Goal: Information Seeking & Learning: Learn about a topic

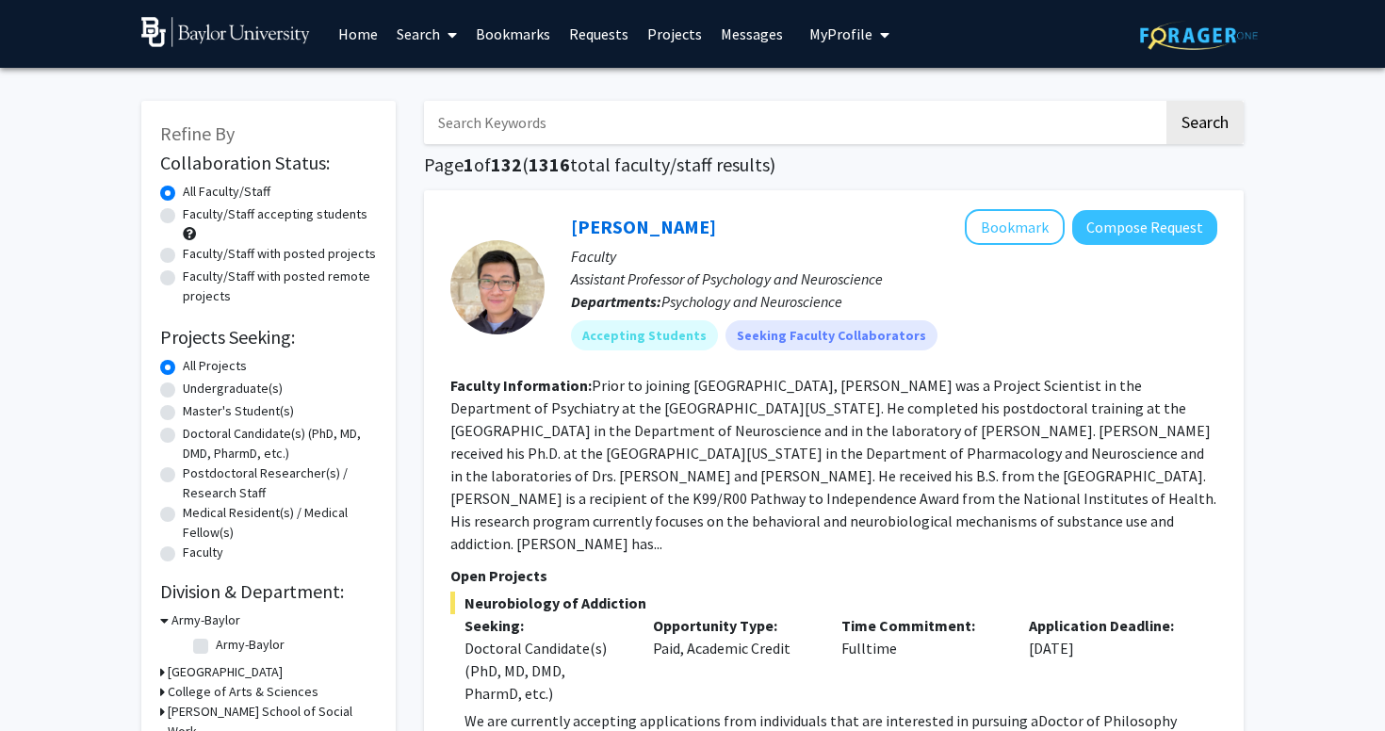
click at [827, 42] on span "My Profile" at bounding box center [840, 33] width 63 height 19
click at [873, 93] on span "[PERSON_NAME]" at bounding box center [927, 87] width 114 height 21
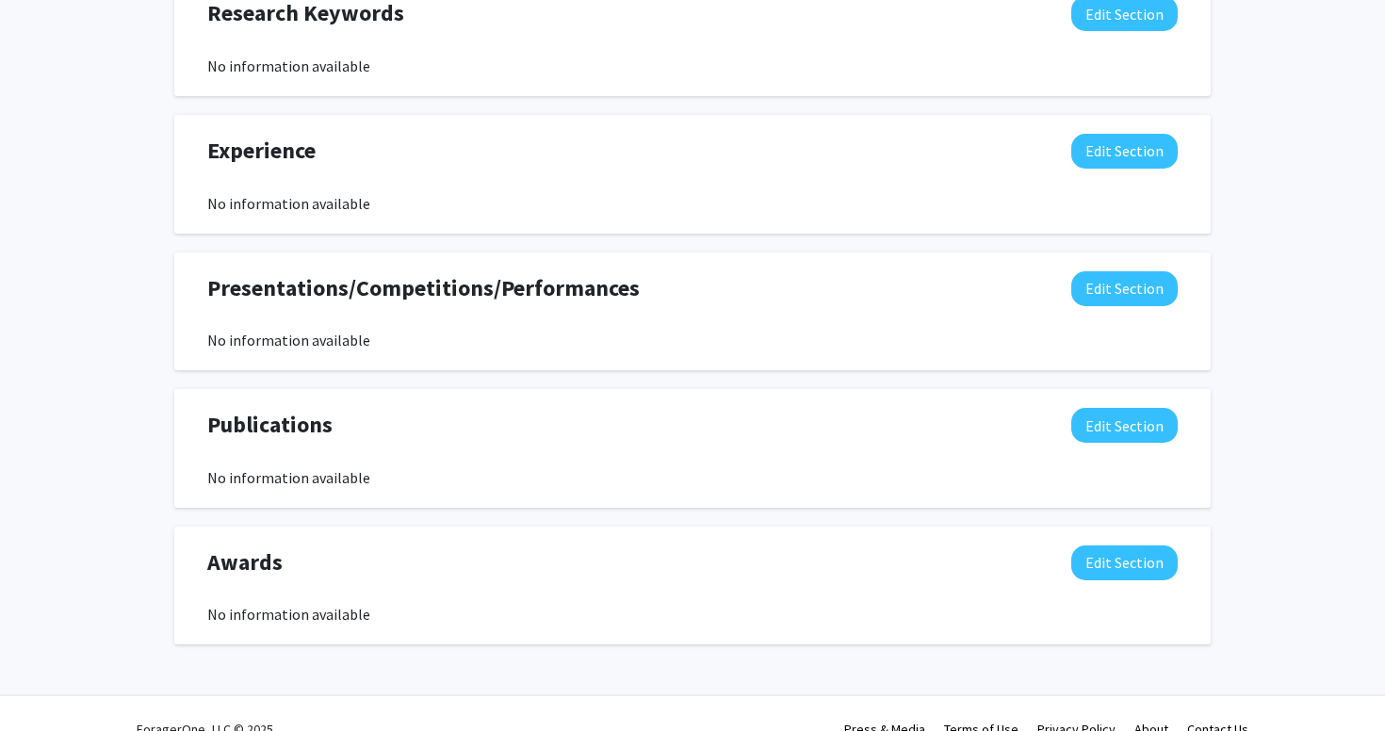
scroll to position [1036, 0]
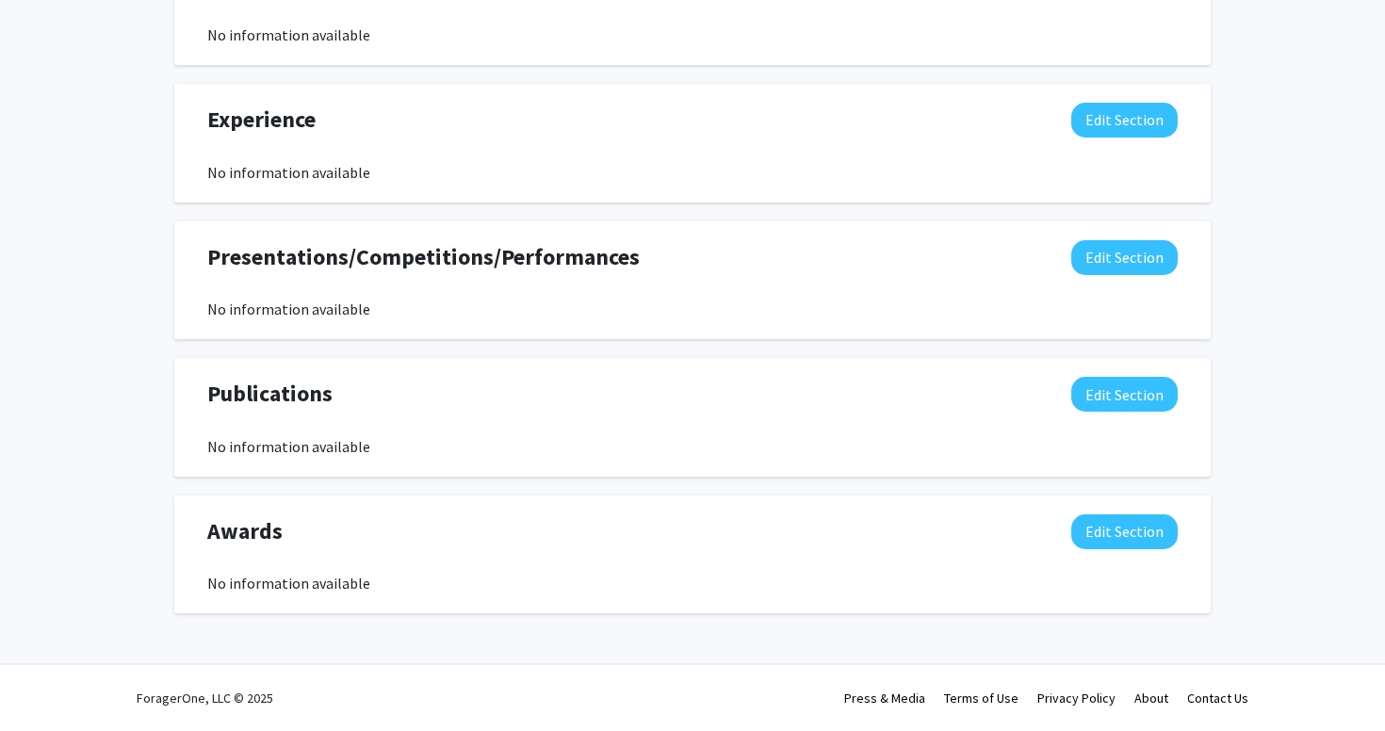
click at [514, 267] on span "Presentations/Competitions/Performances" at bounding box center [423, 257] width 432 height 34
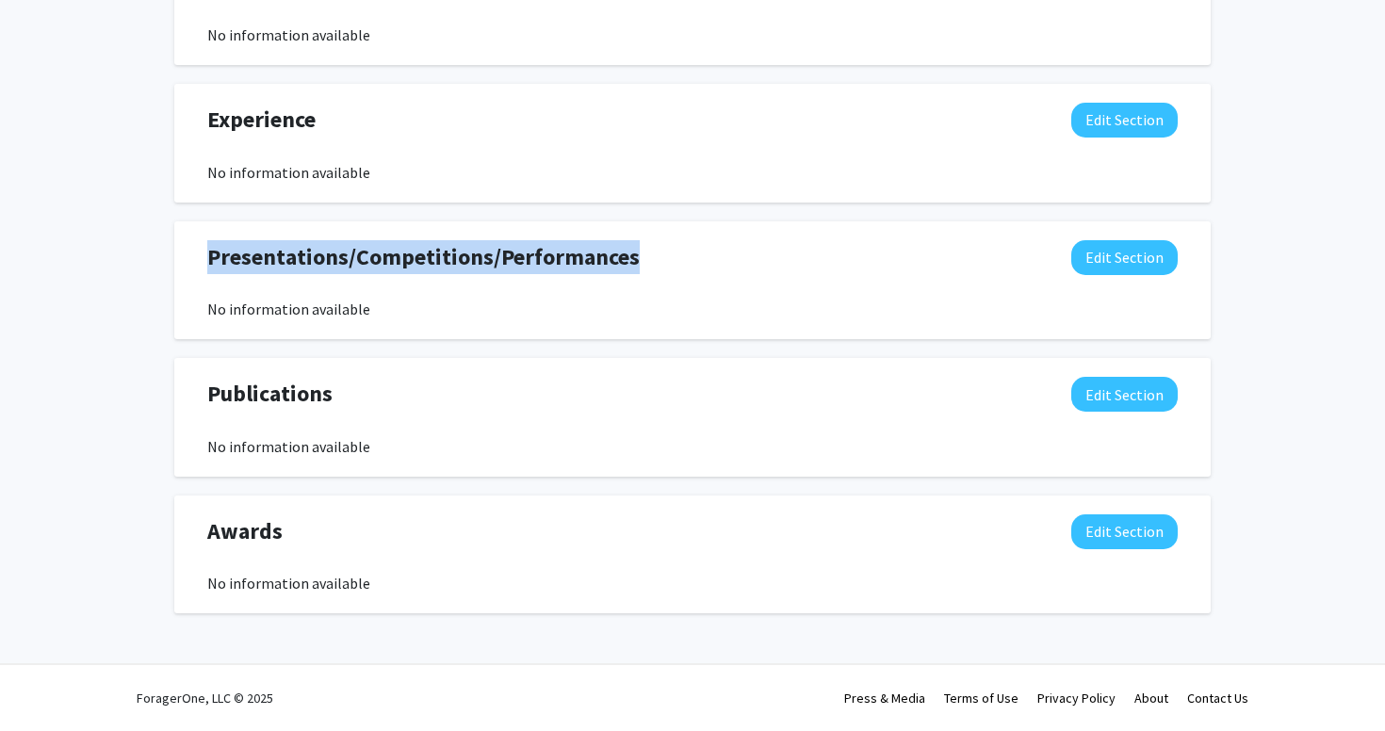
click at [443, 270] on span "Presentations/Competitions/Performances" at bounding box center [423, 257] width 432 height 34
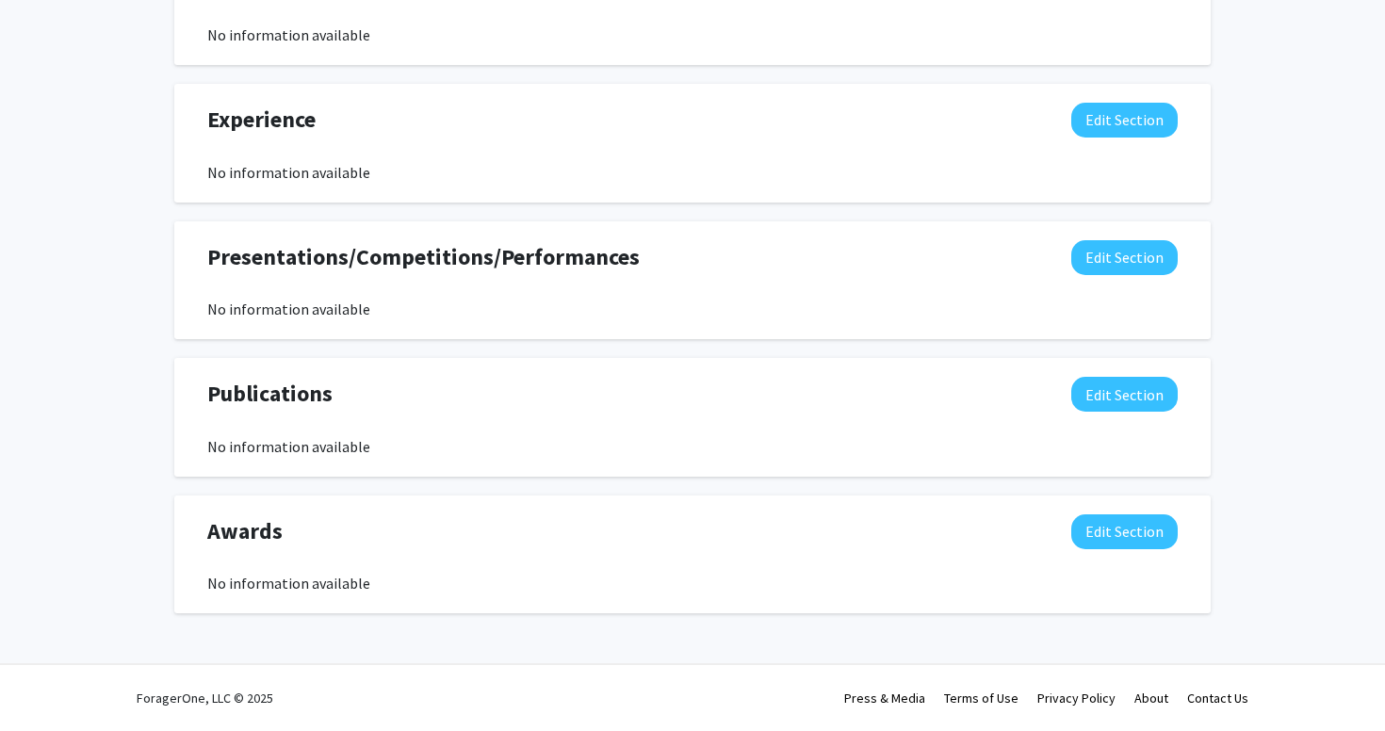
click at [443, 270] on span "Presentations/Competitions/Performances" at bounding box center [423, 257] width 432 height 34
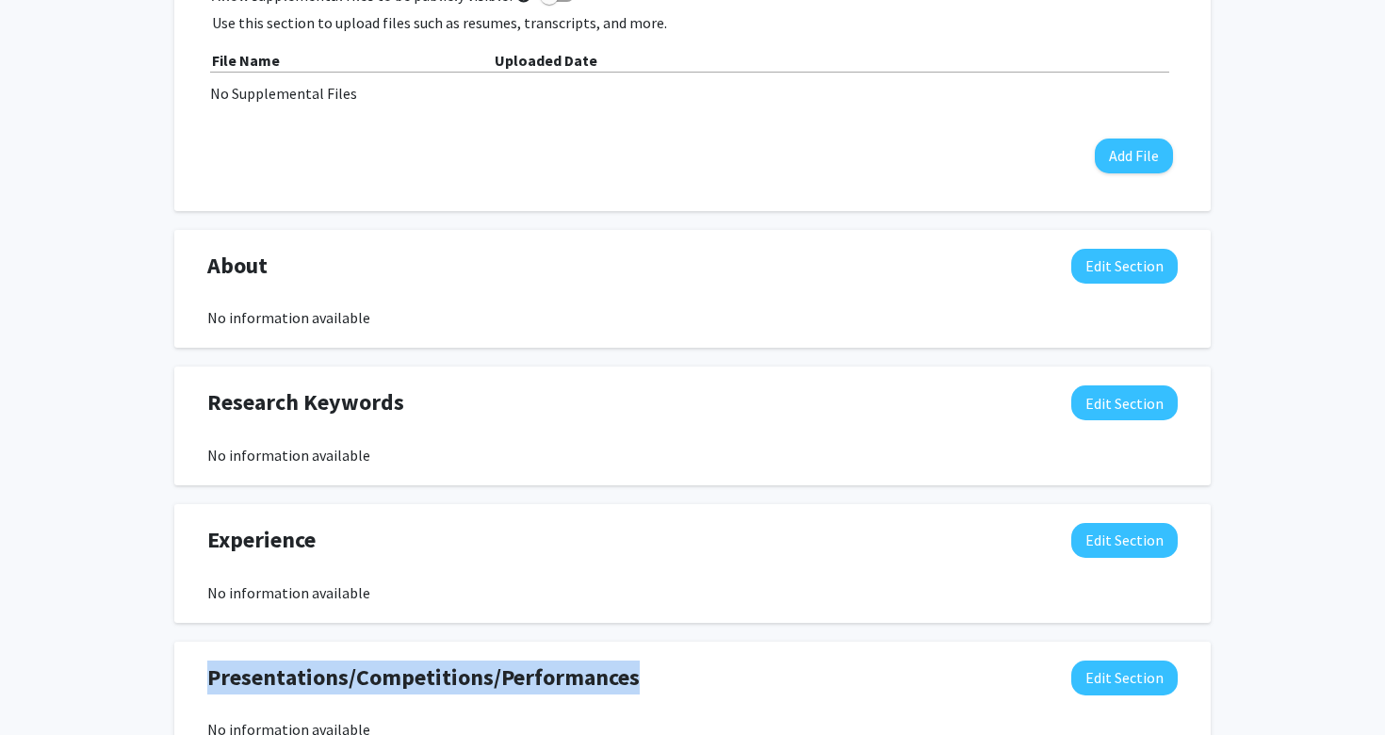
scroll to position [0, 0]
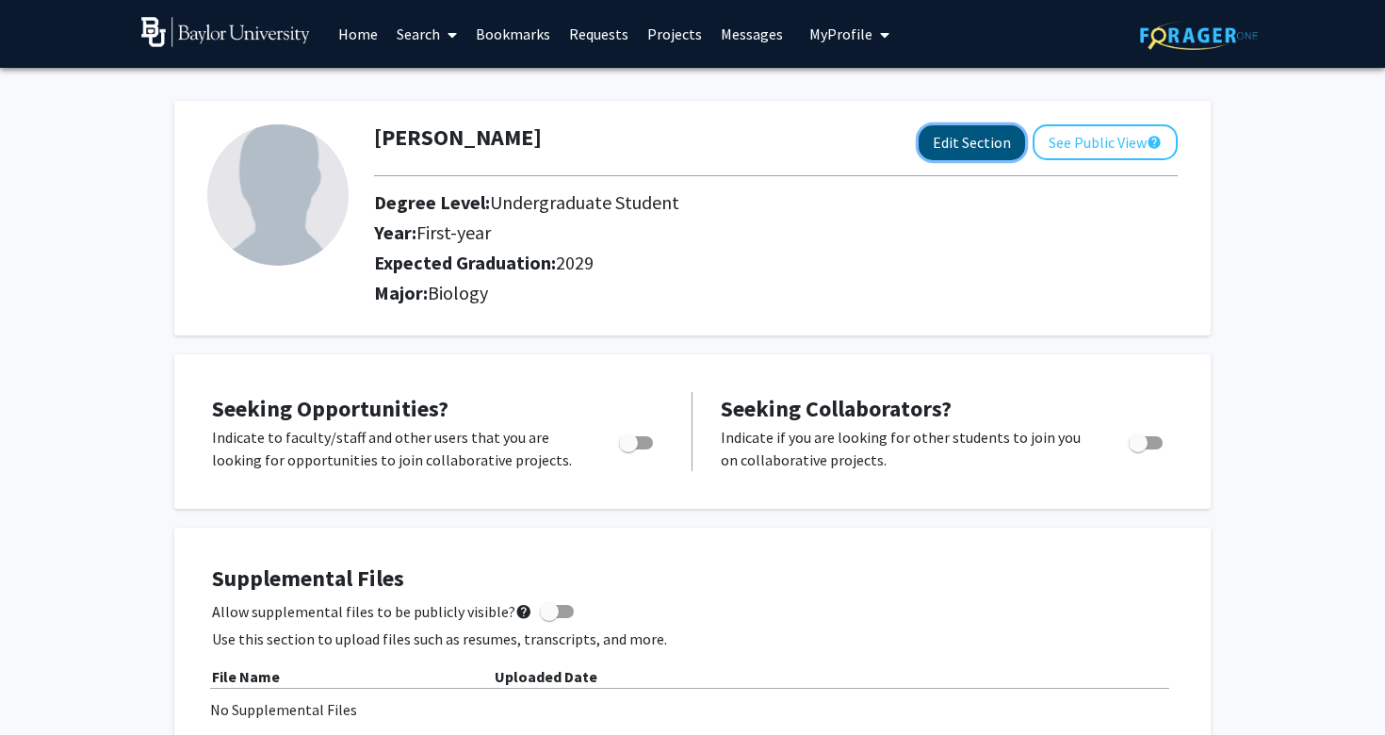
click at [958, 149] on button "Edit Section" at bounding box center [972, 142] width 106 height 35
select select "first-year"
select select "2029"
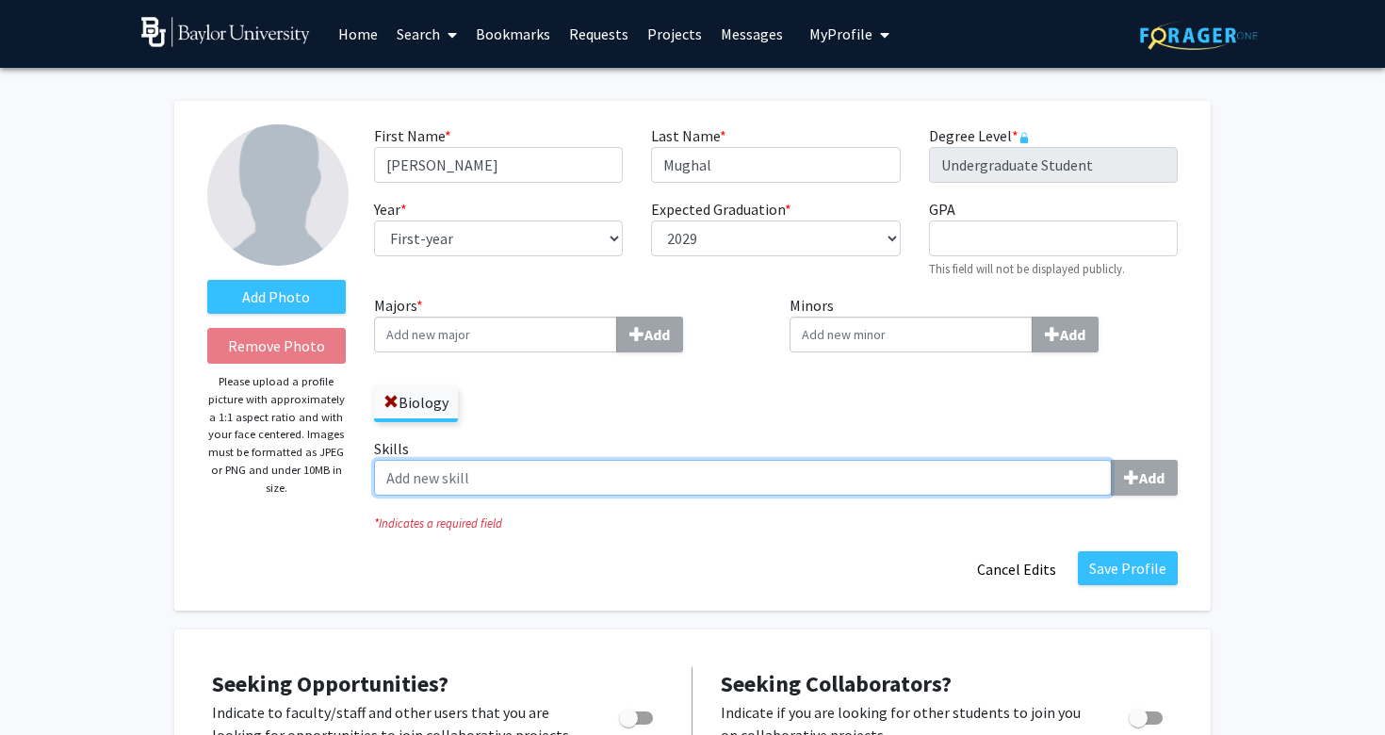
click at [523, 482] on input "Skills Add" at bounding box center [743, 478] width 738 height 36
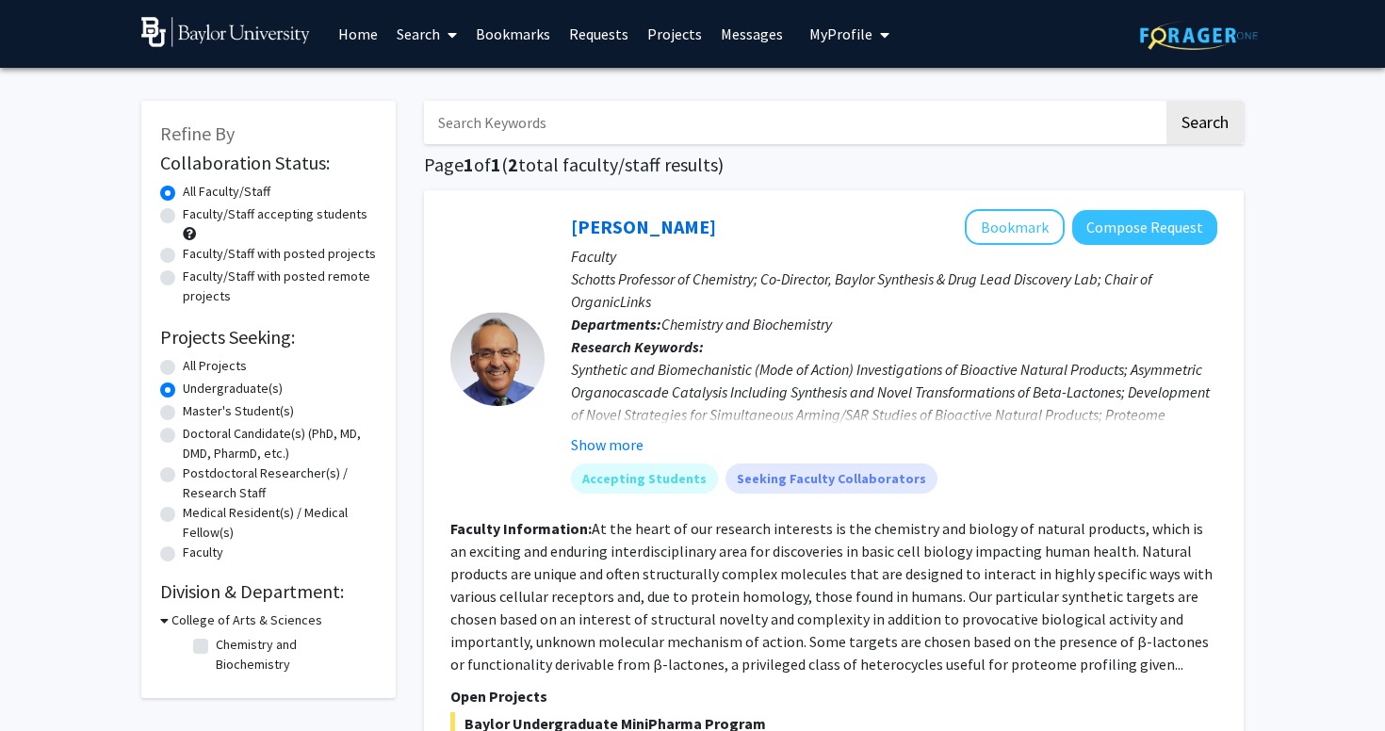
click at [429, 29] on link "Search" at bounding box center [426, 34] width 79 height 66
click at [443, 122] on span "Students" at bounding box center [444, 125] width 115 height 38
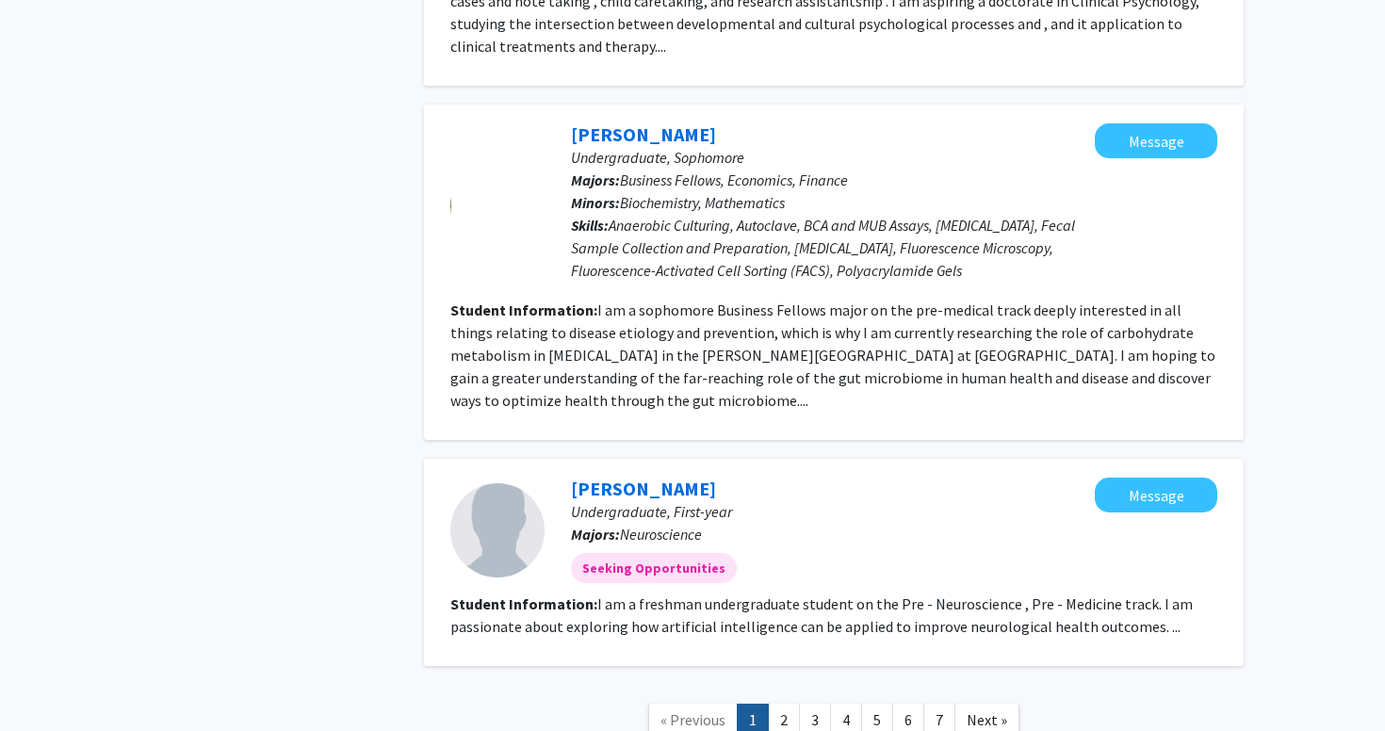
scroll to position [2423, 0]
click at [656, 594] on fg-read-more "I am a freshman undergraduate student on the Pre - Neuroscience , Pre - Medicin…" at bounding box center [821, 614] width 742 height 41
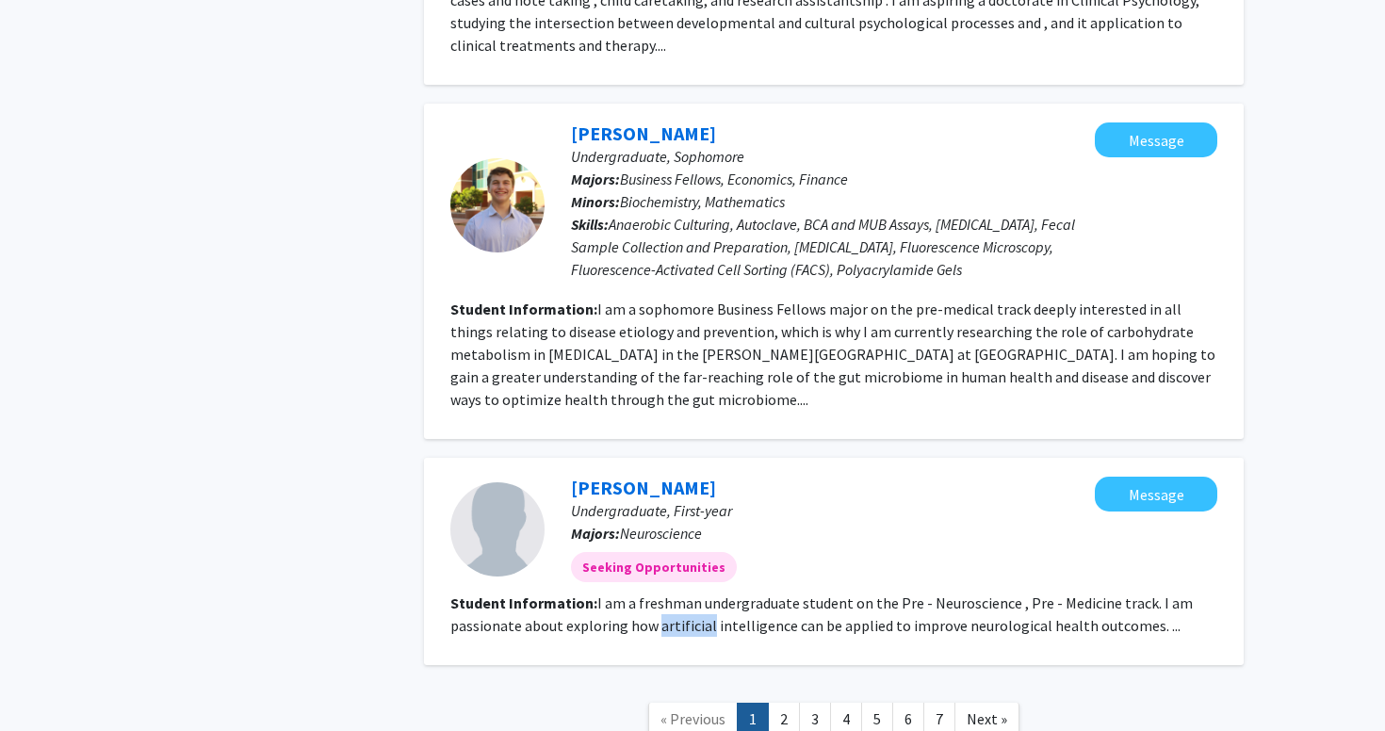
click at [656, 594] on fg-read-more "I am a freshman undergraduate student on the Pre - Neuroscience , Pre - Medicin…" at bounding box center [821, 614] width 742 height 41
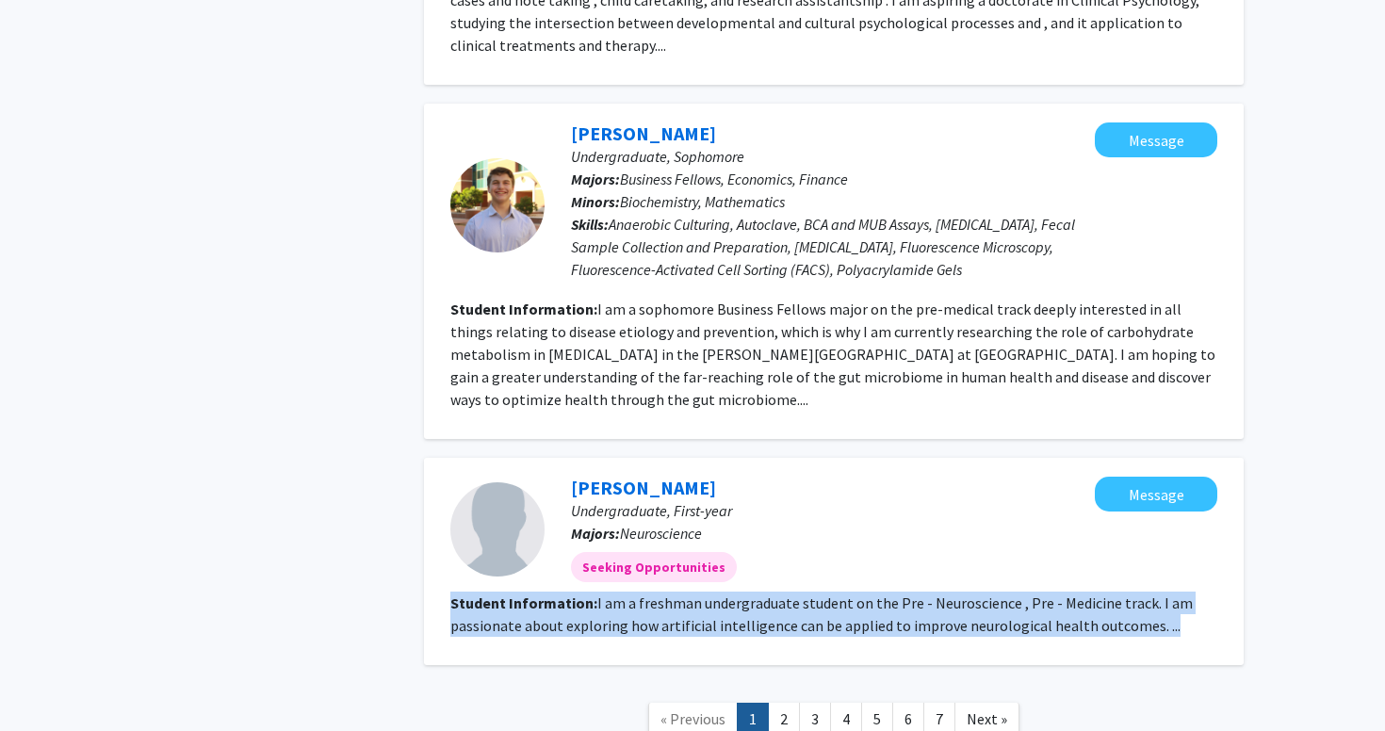
click at [674, 300] on fg-read-more "I am a sophomore Business Fellows major on the pre-medical track deeply interes…" at bounding box center [832, 354] width 765 height 109
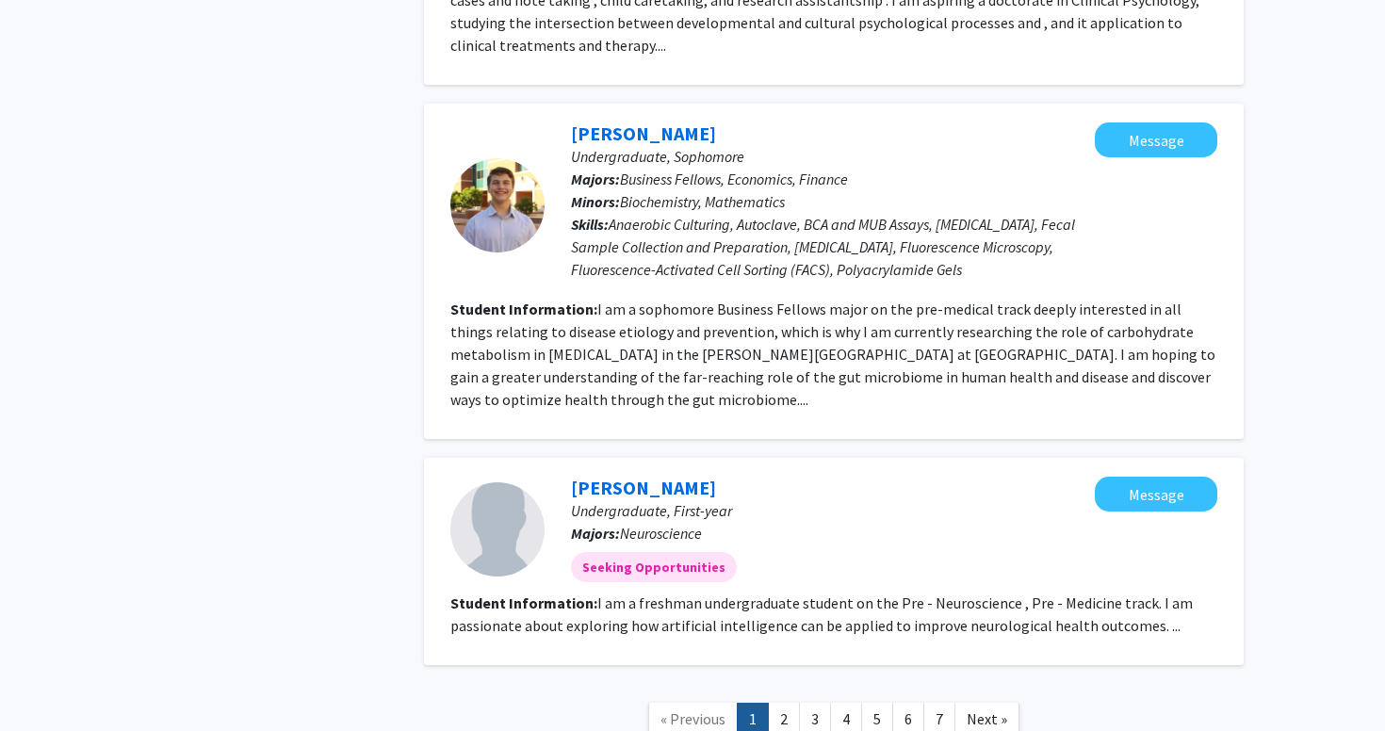
click at [674, 300] on fg-read-more "I am a sophomore Business Fellows major on the pre-medical track deeply interes…" at bounding box center [832, 354] width 765 height 109
click at [783, 703] on link "2" at bounding box center [784, 719] width 32 height 33
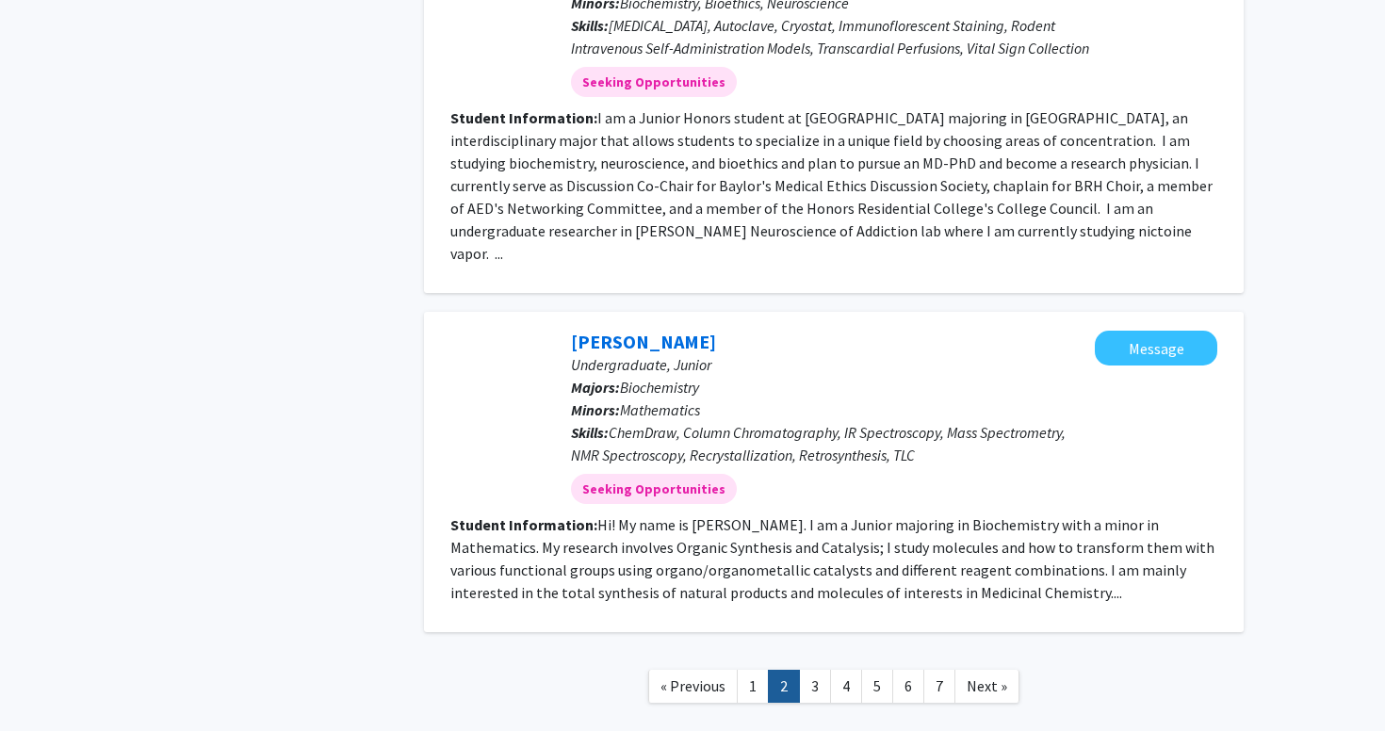
scroll to position [2971, 0]
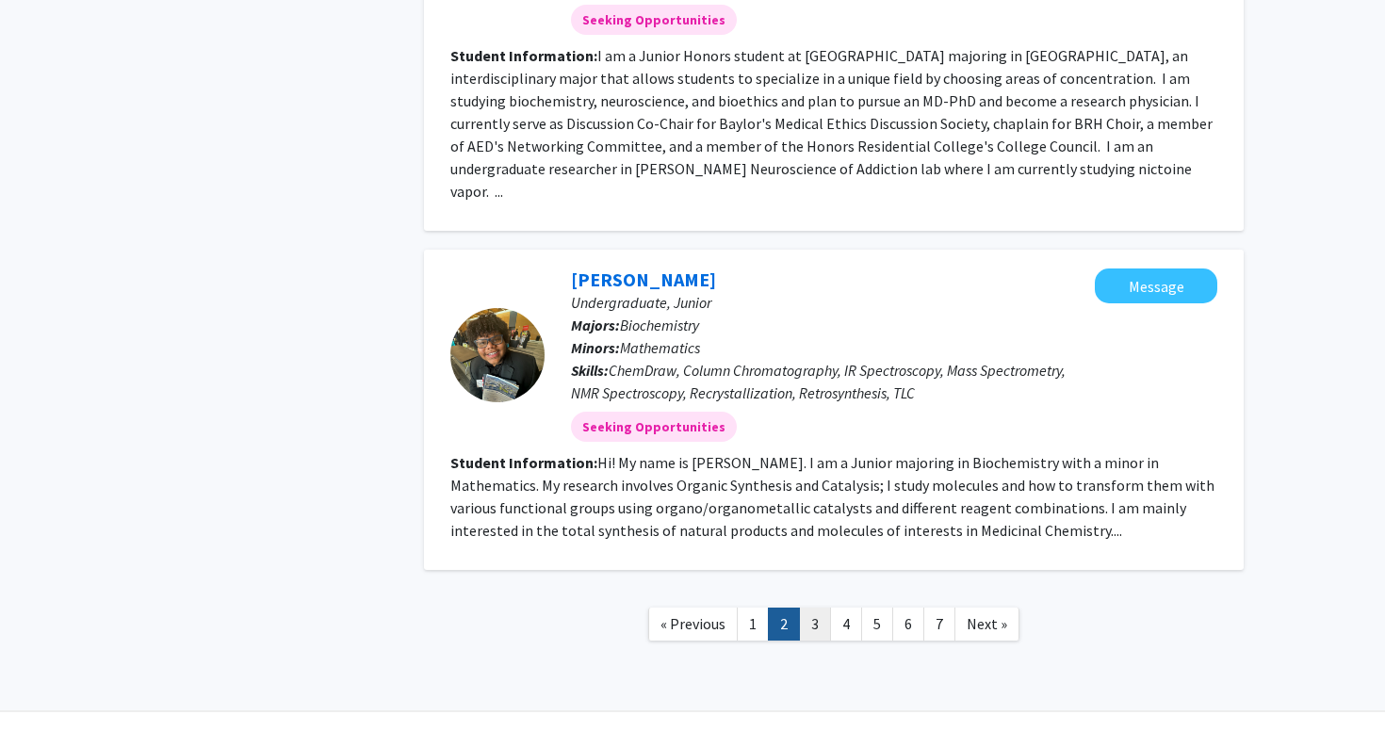
click at [819, 608] on link "3" at bounding box center [815, 624] width 32 height 33
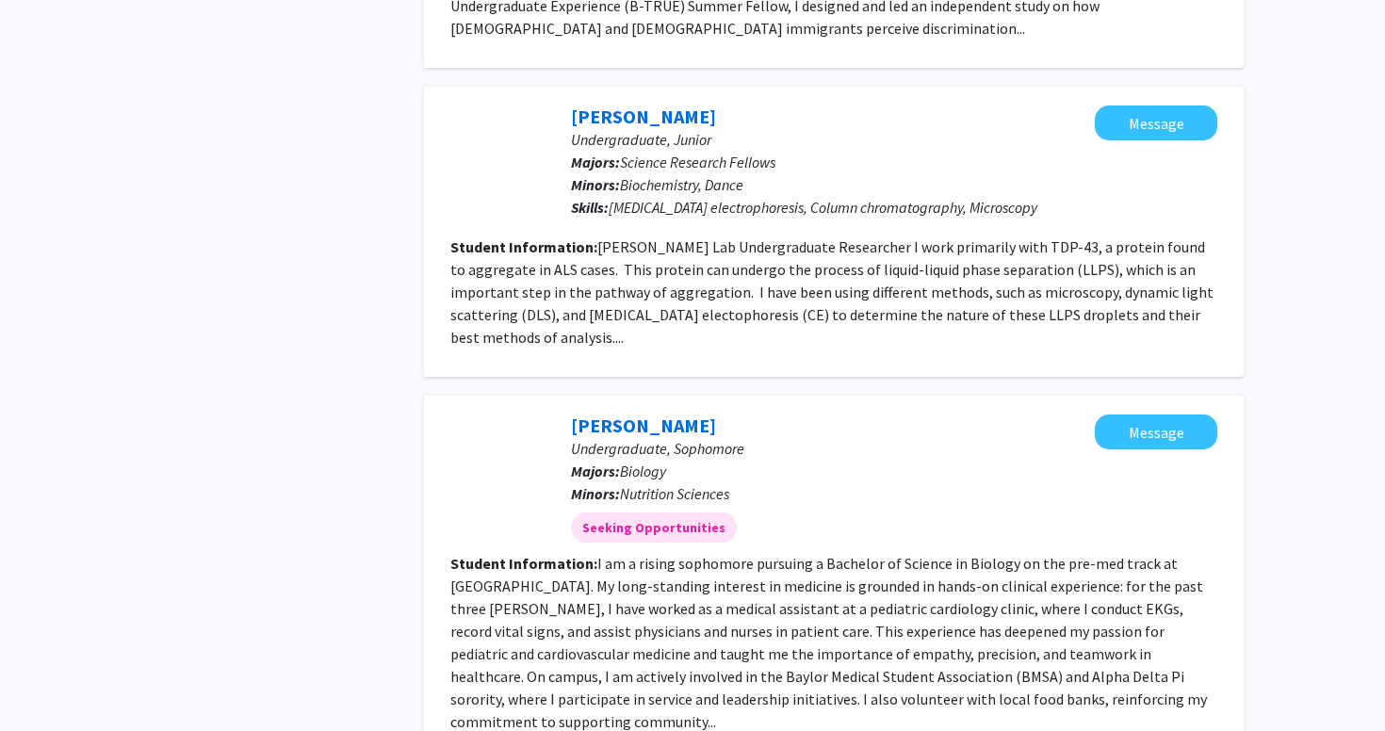
scroll to position [2852, 0]
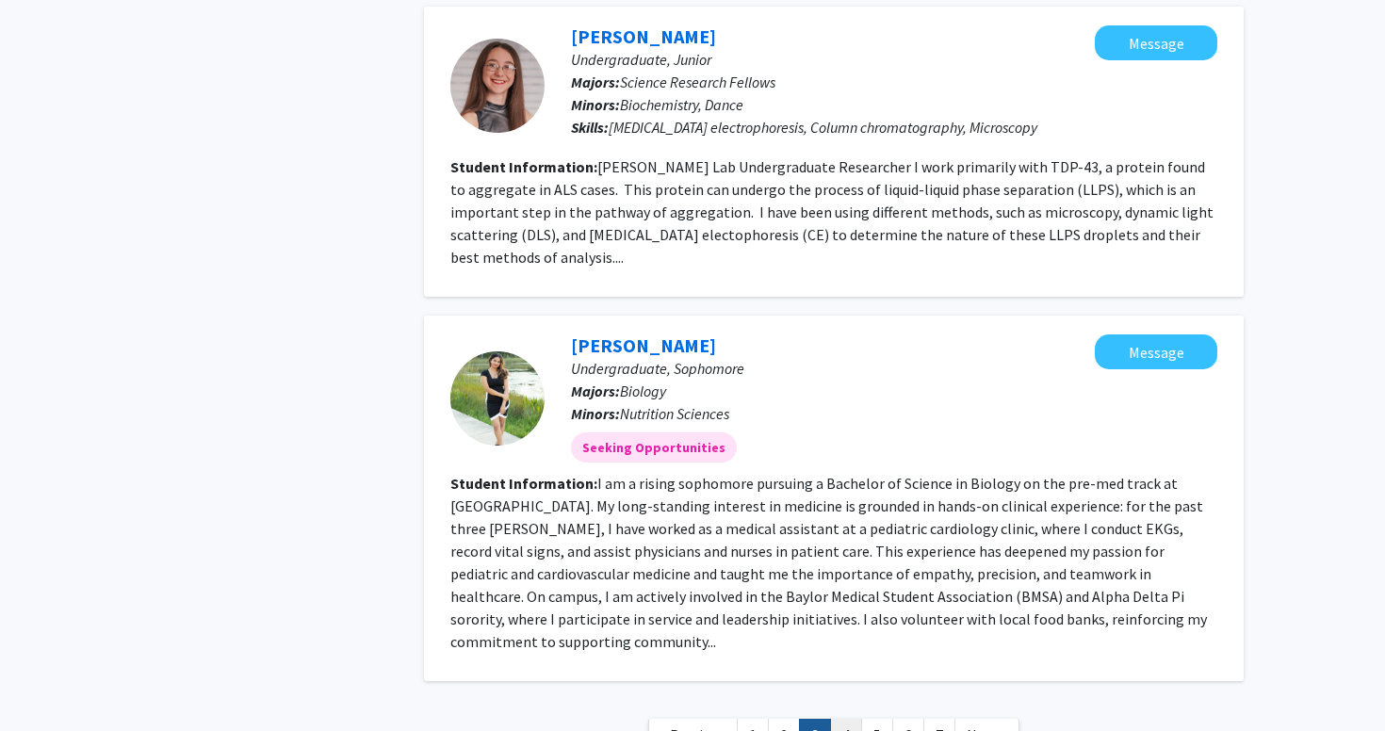
click at [838, 719] on link "4" at bounding box center [846, 735] width 32 height 33
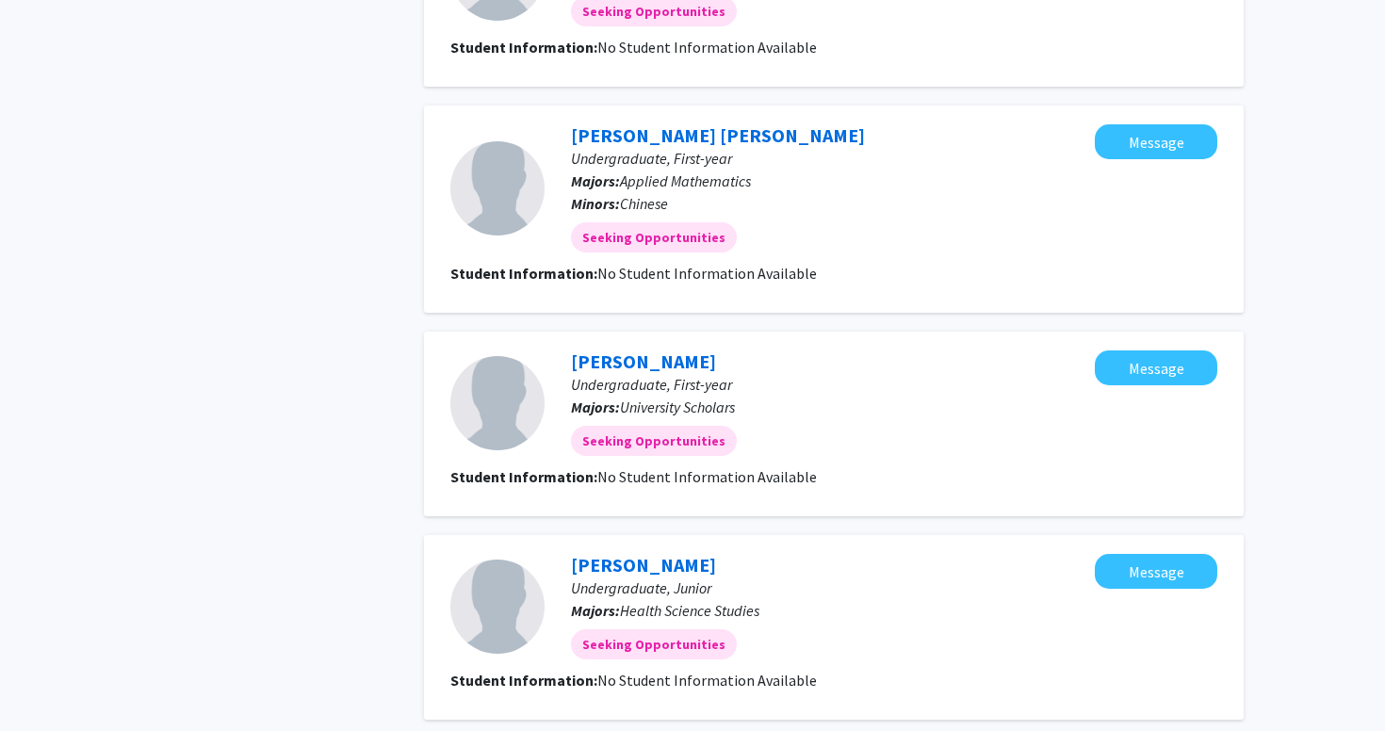
scroll to position [1607, 0]
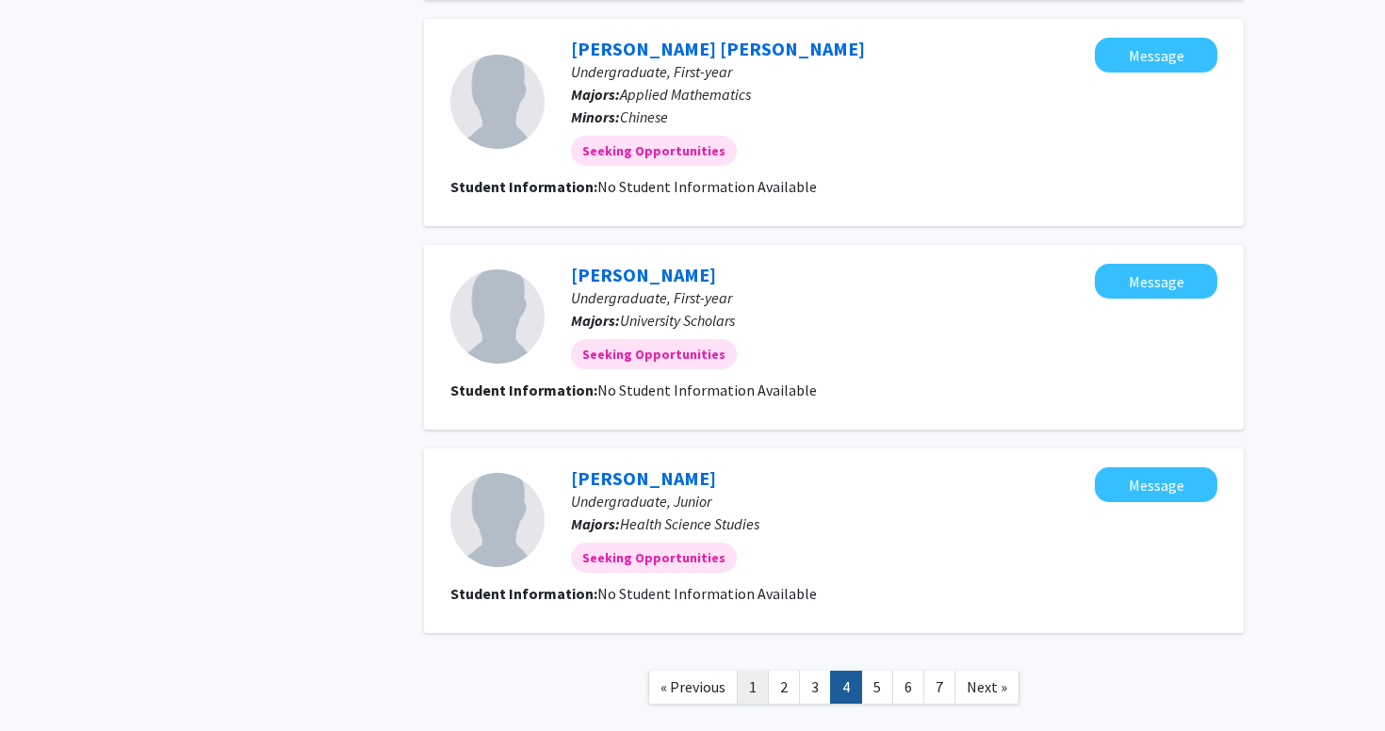
click at [747, 690] on link "1" at bounding box center [753, 687] width 32 height 33
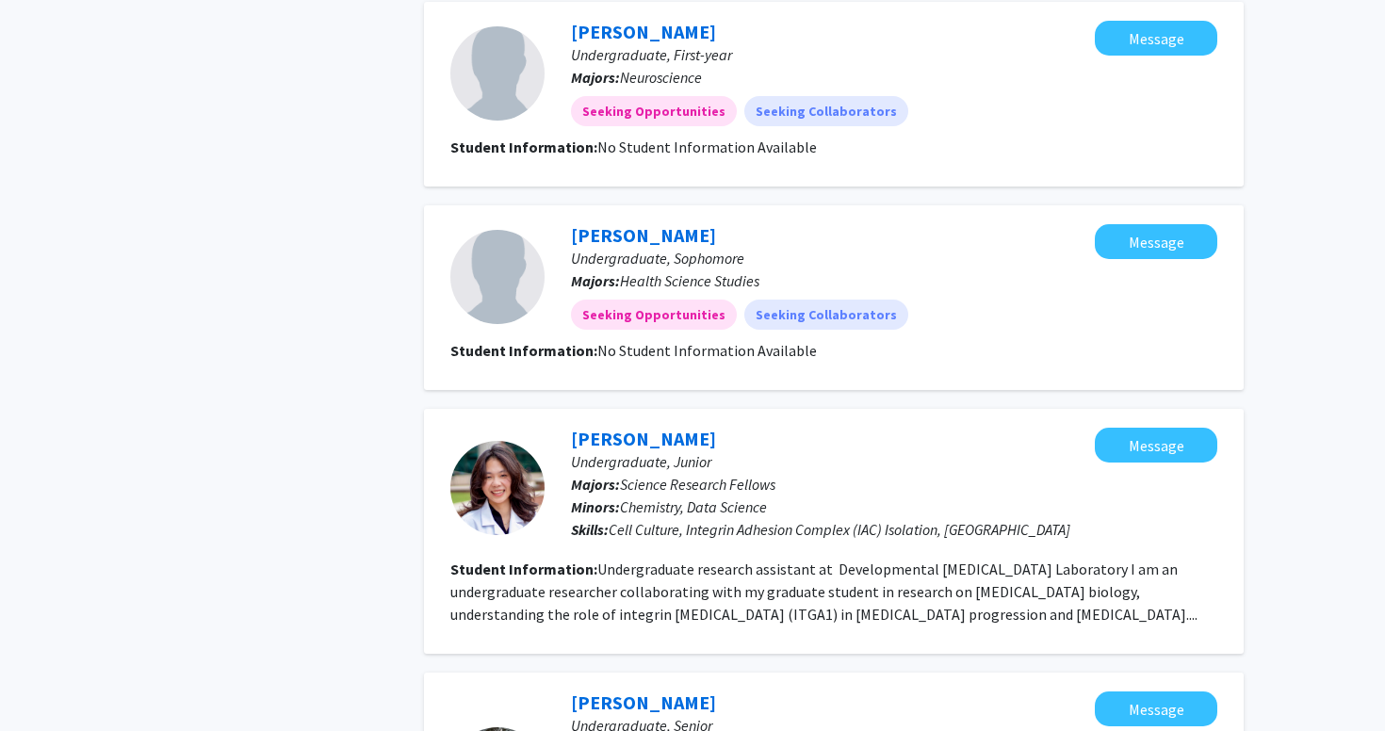
scroll to position [1539, 0]
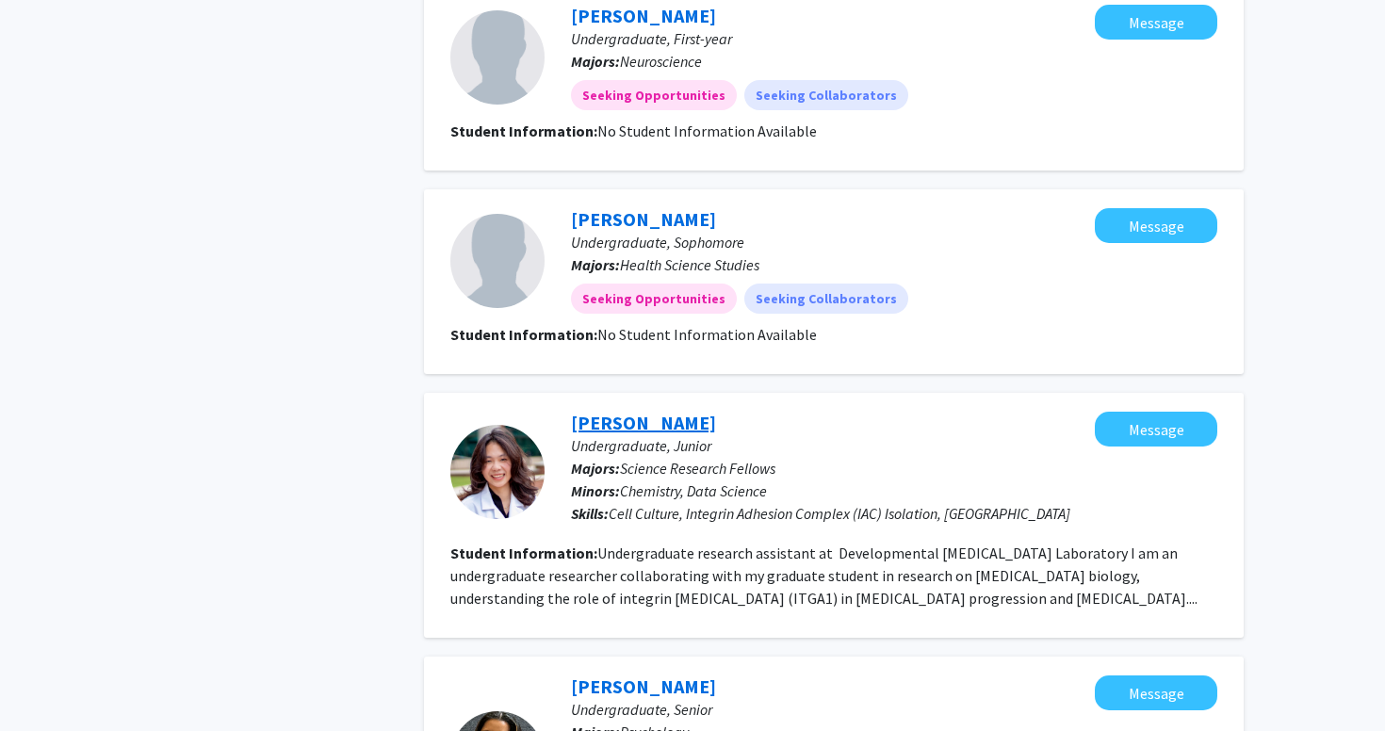
click at [628, 411] on link "Paulina Yao" at bounding box center [643, 423] width 145 height 24
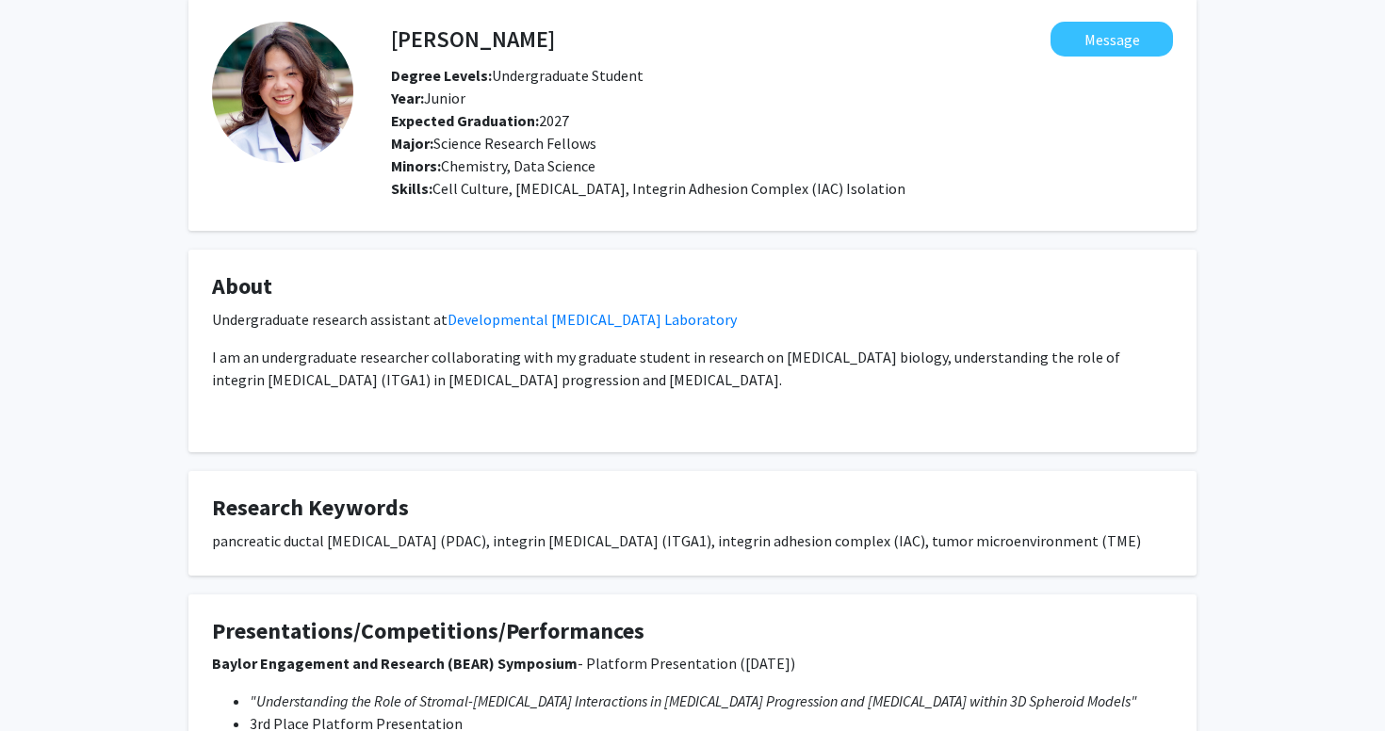
scroll to position [116, 0]
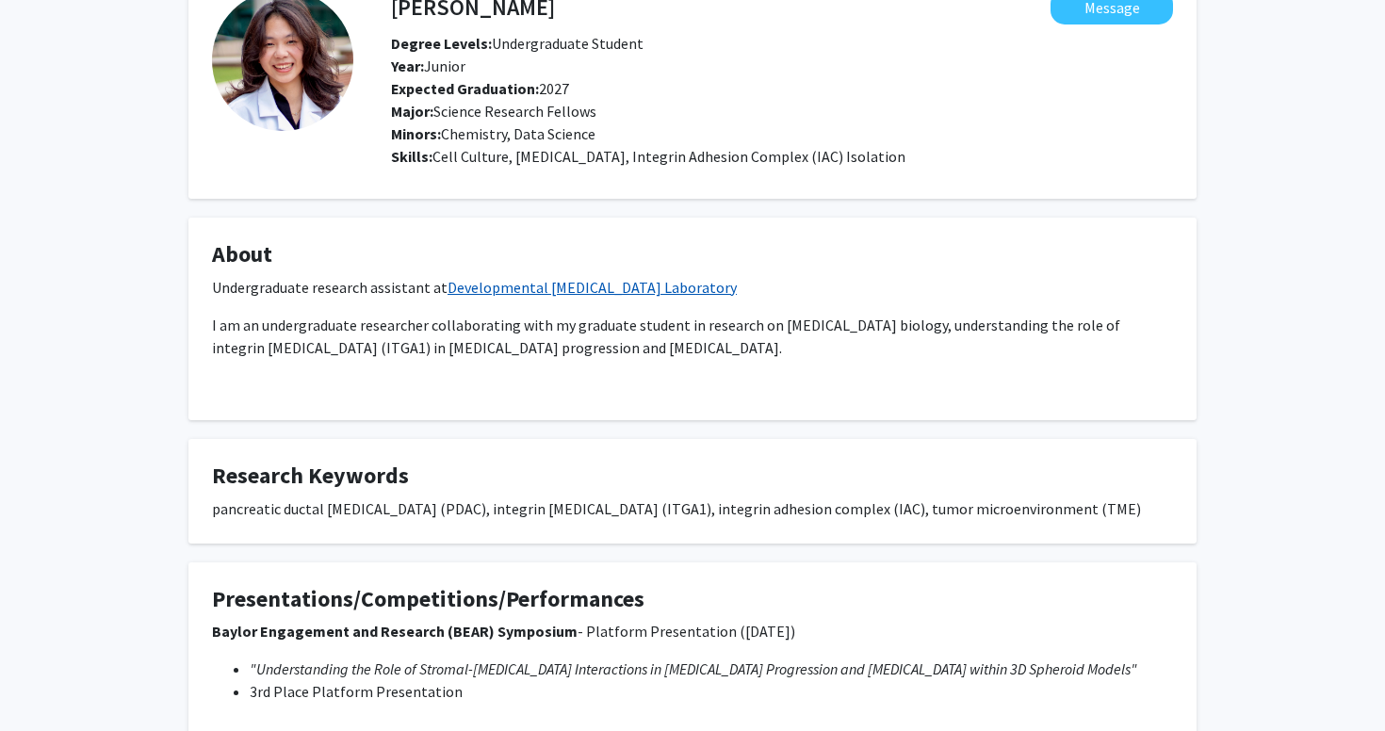
click at [468, 291] on link "Developmental Oncogene Laboratory" at bounding box center [592, 287] width 289 height 19
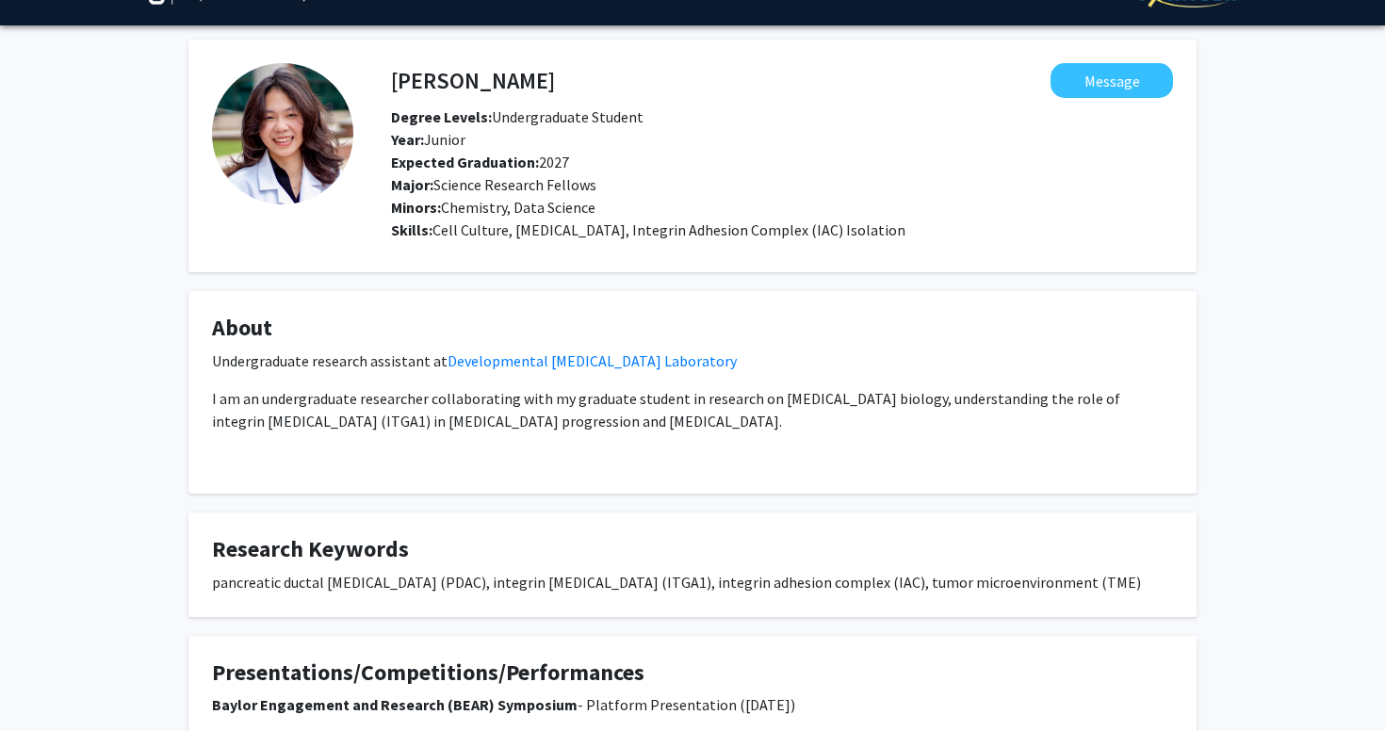
scroll to position [0, 0]
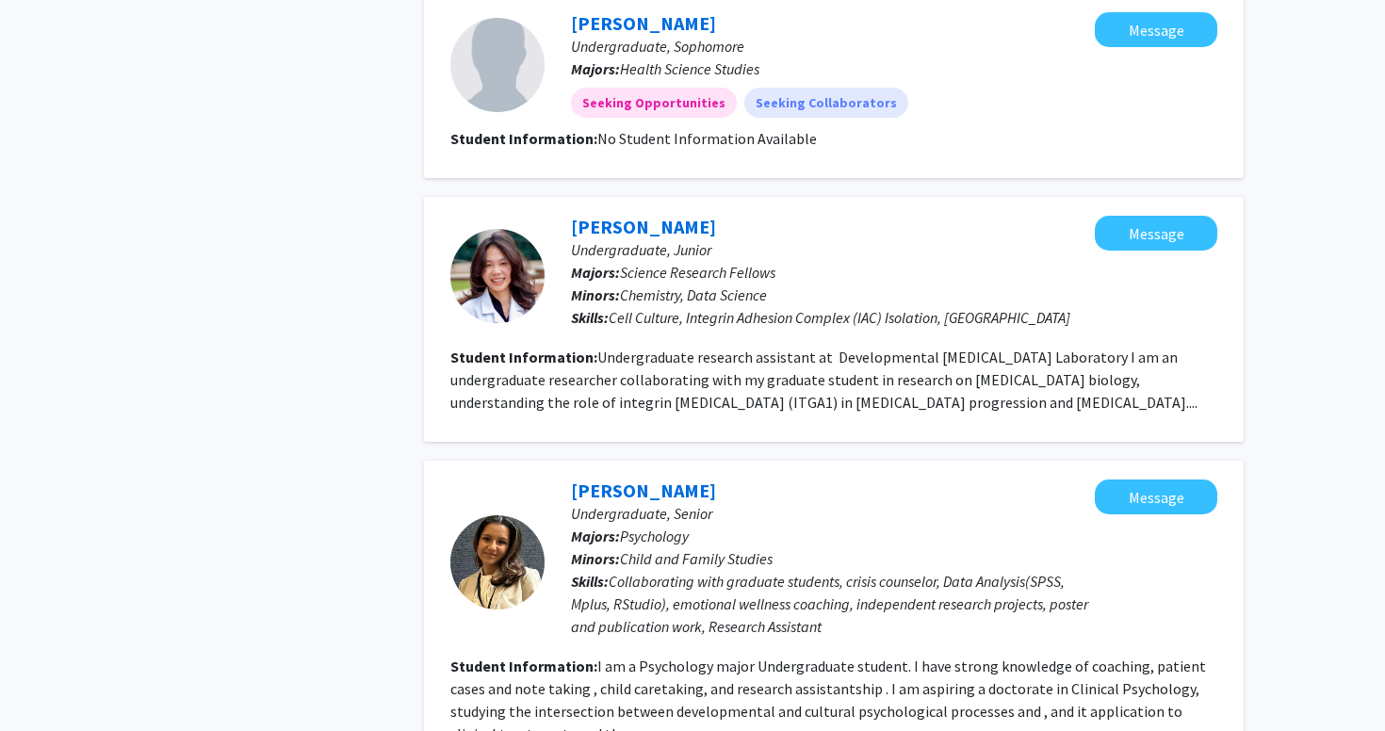
scroll to position [1808, 0]
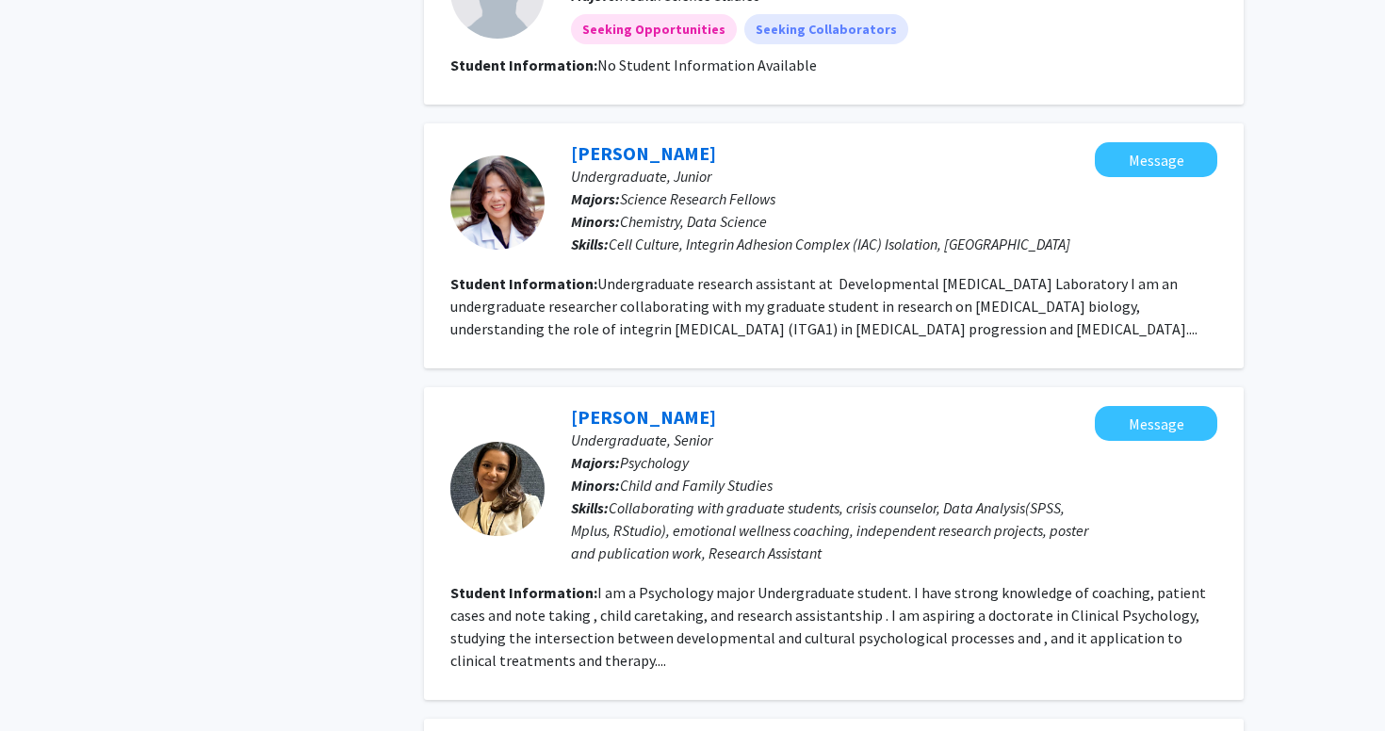
click at [663, 274] on fg-read-more "Undergraduate research assistant at Developmental Oncogene Laboratory I am an u…" at bounding box center [823, 306] width 747 height 64
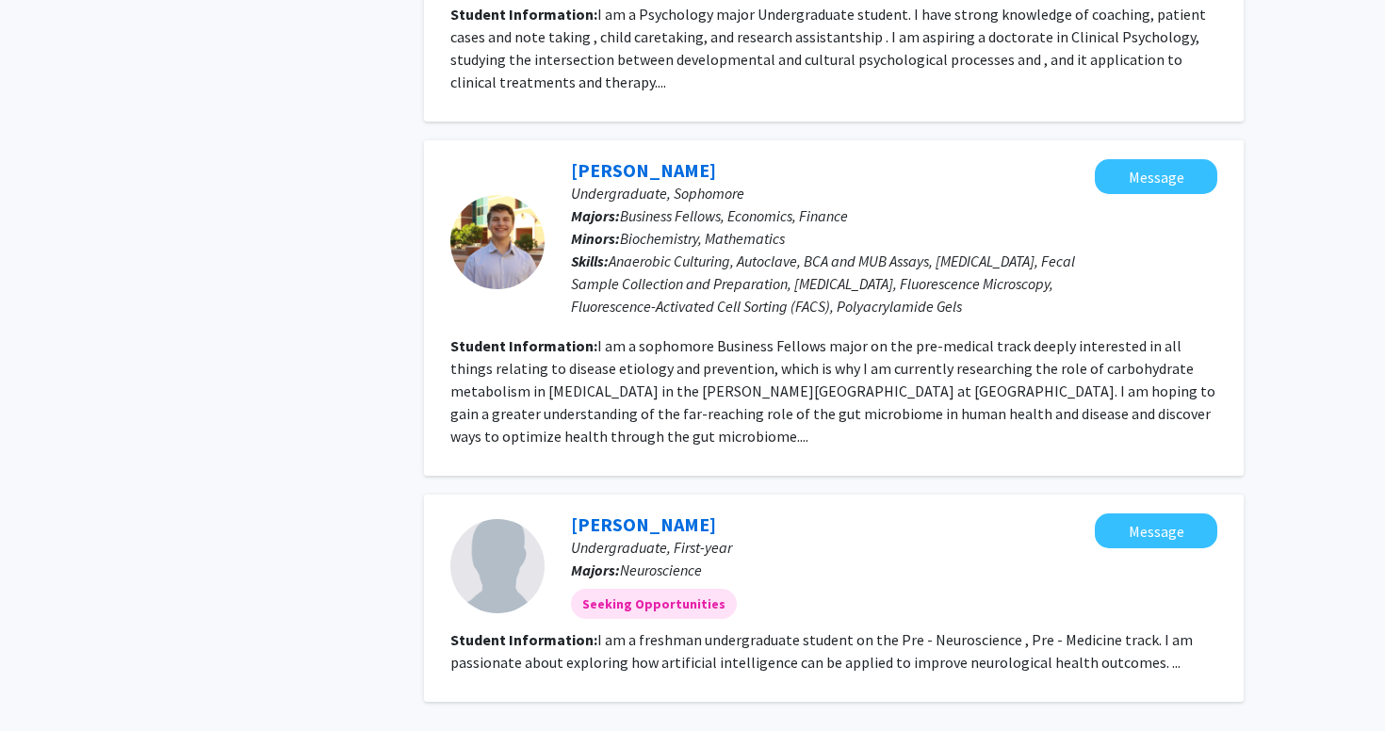
scroll to position [2498, 0]
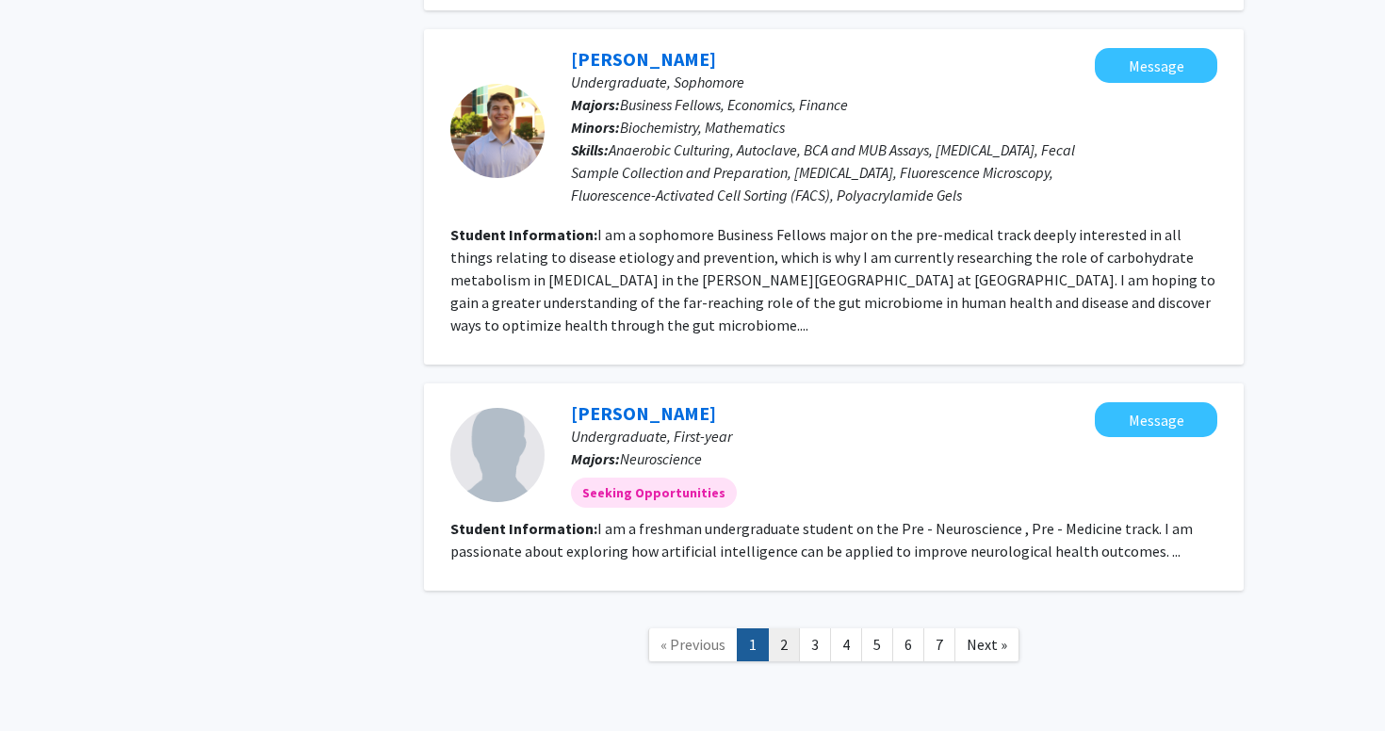
click at [783, 628] on link "2" at bounding box center [784, 644] width 32 height 33
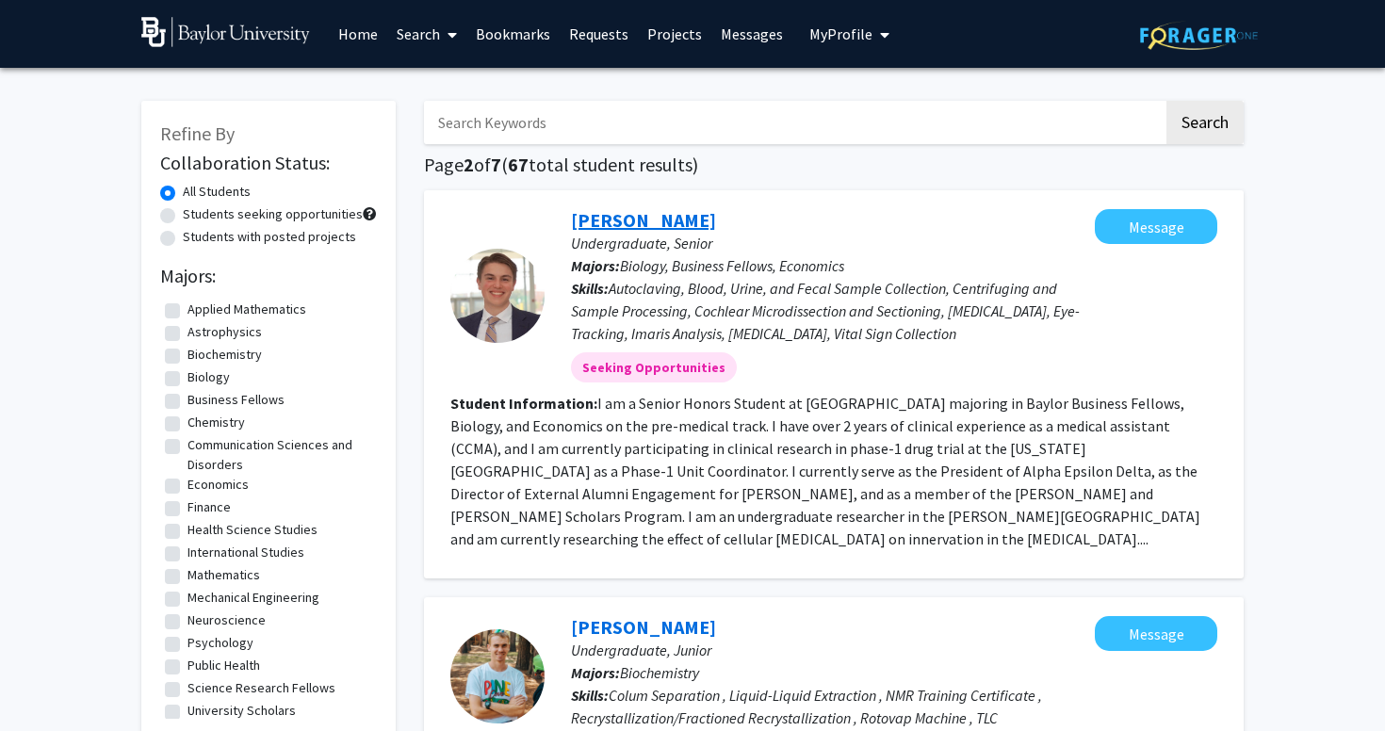
click at [615, 223] on link "Ian Stahl" at bounding box center [643, 220] width 145 height 24
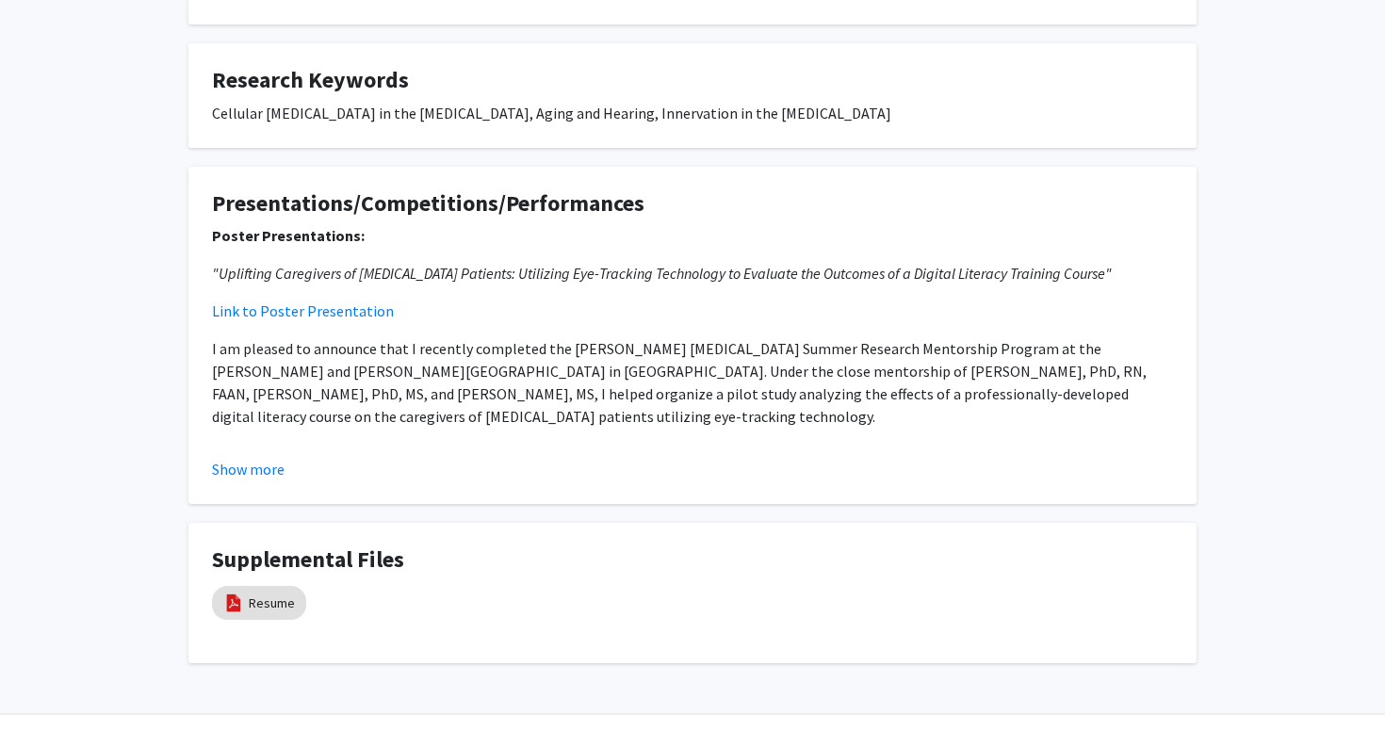
scroll to position [599, 0]
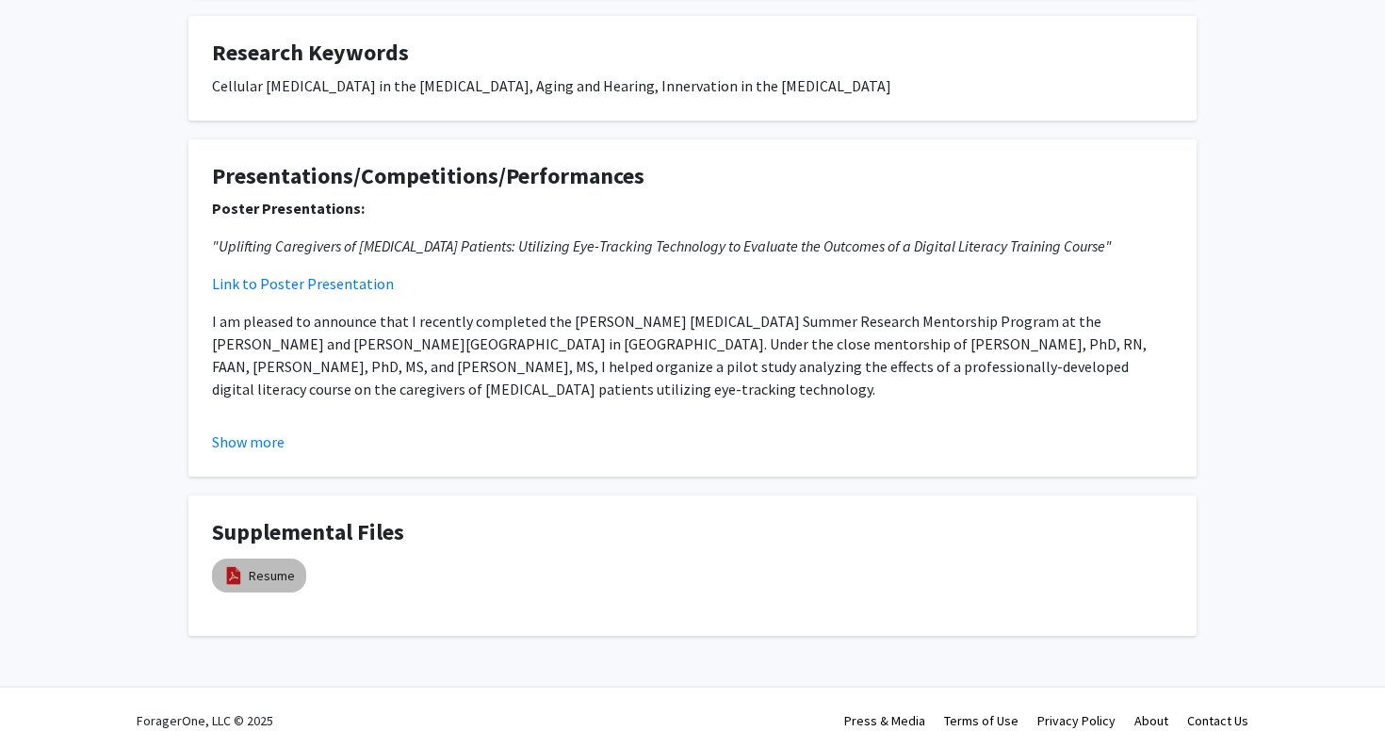
click at [246, 573] on div "Resume" at bounding box center [259, 575] width 102 height 41
click at [246, 559] on mat-chip "Resume" at bounding box center [259, 576] width 94 height 34
click at [256, 566] on link "Resume" at bounding box center [272, 576] width 46 height 20
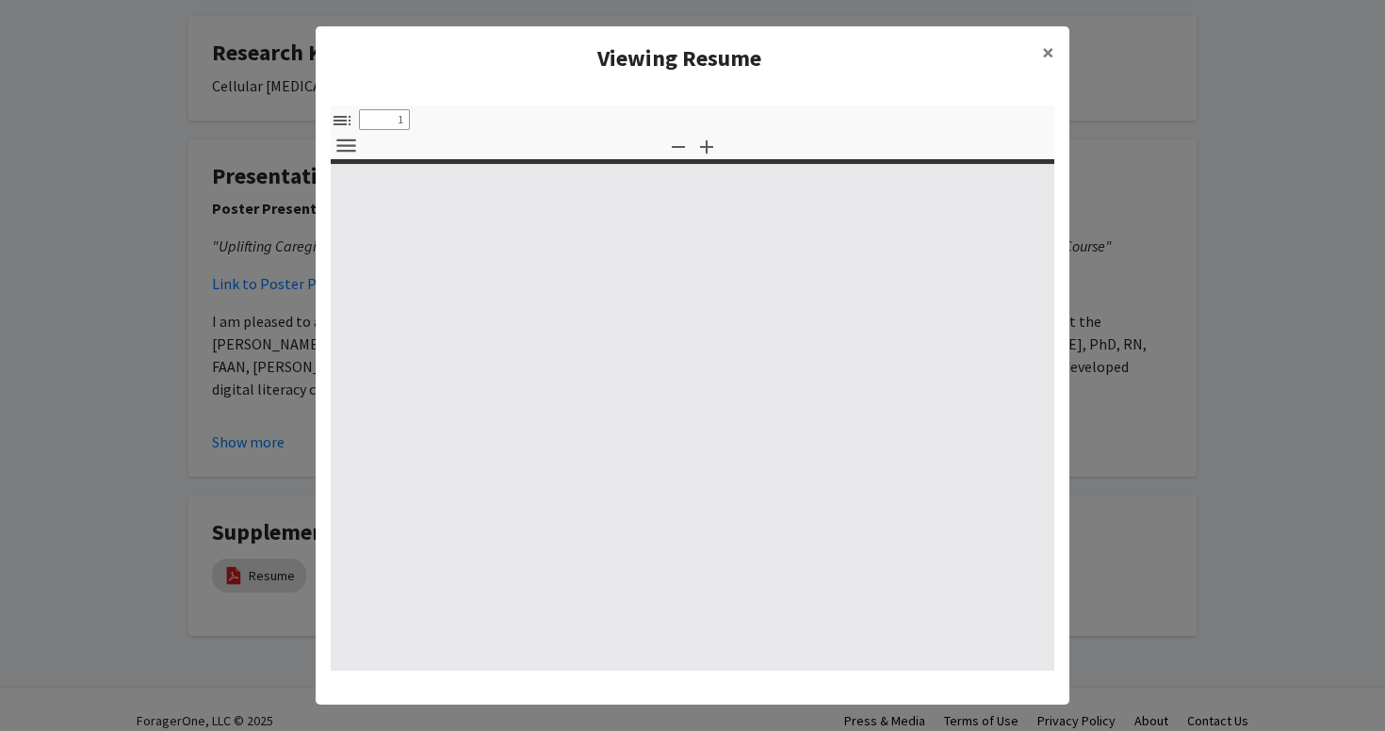
select select "custom"
type input "0"
select select "custom"
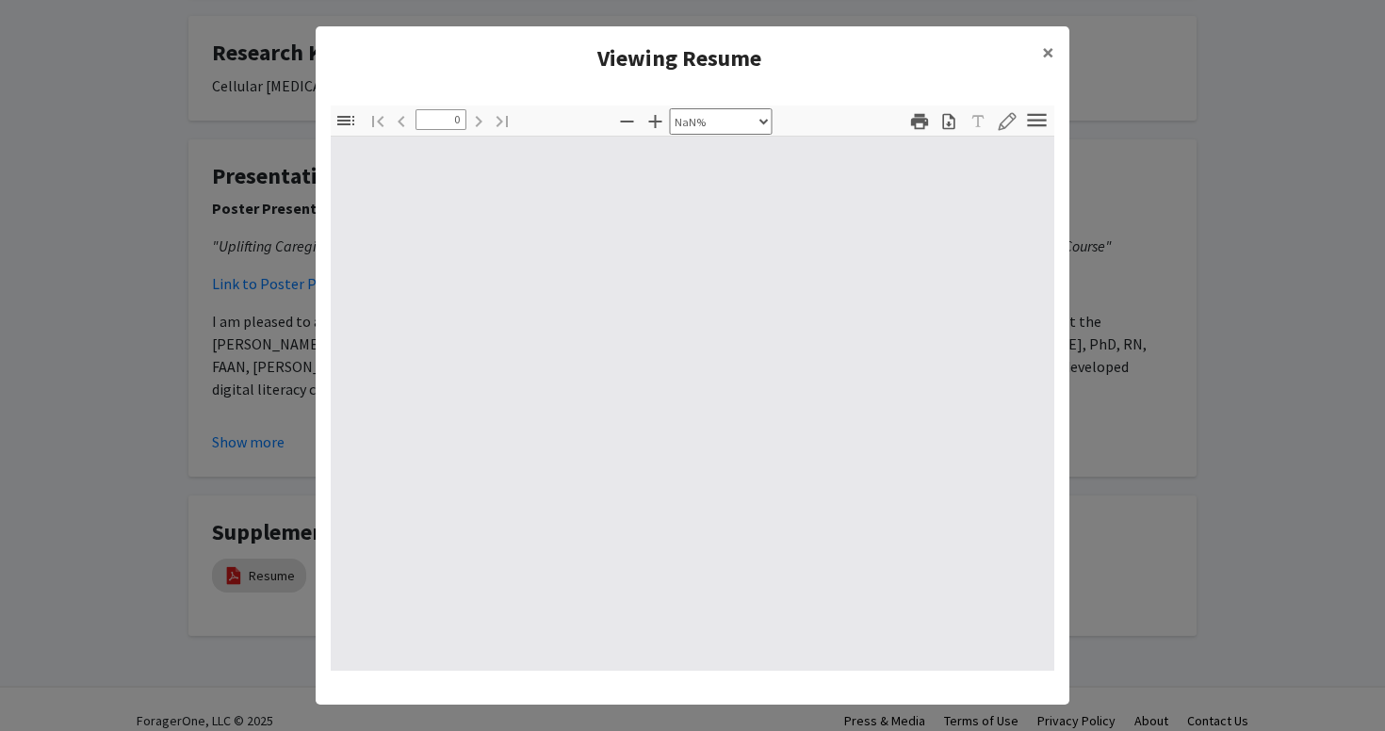
type input "1"
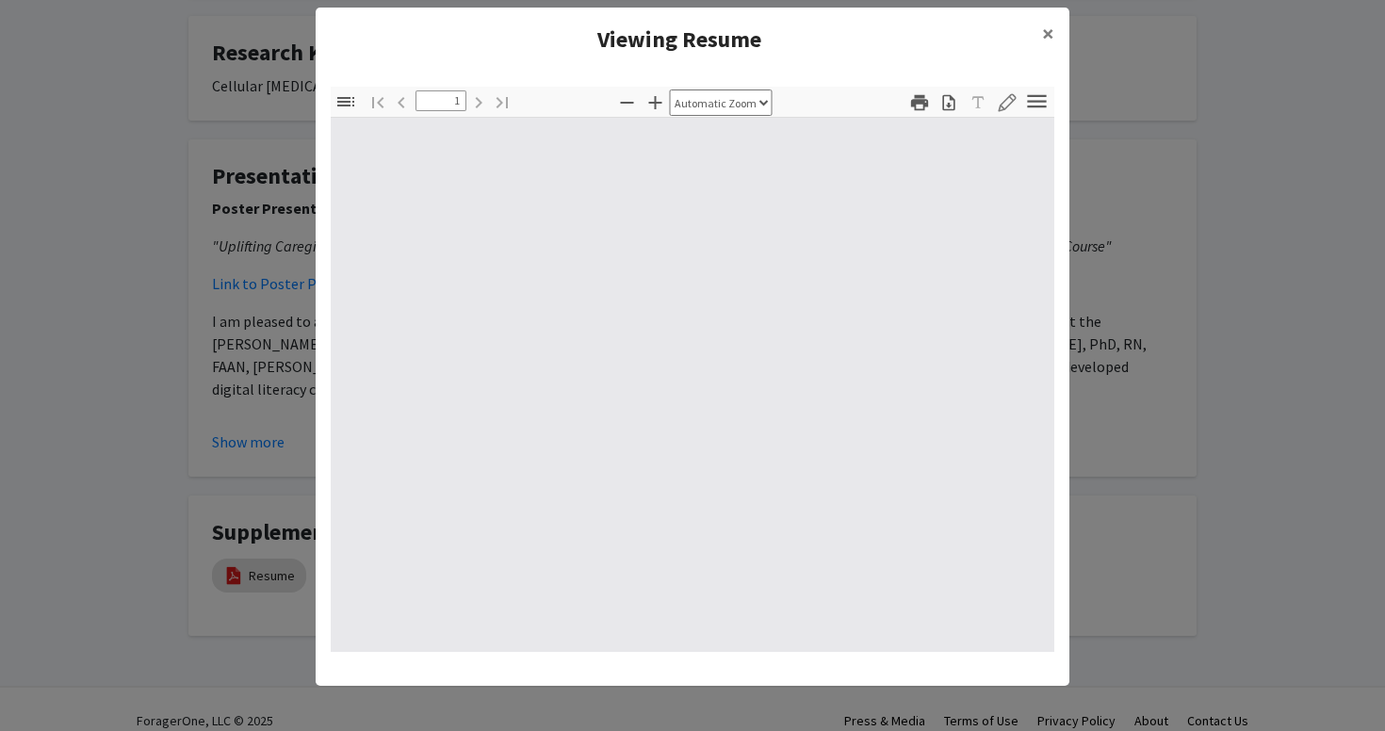
select select "auto"
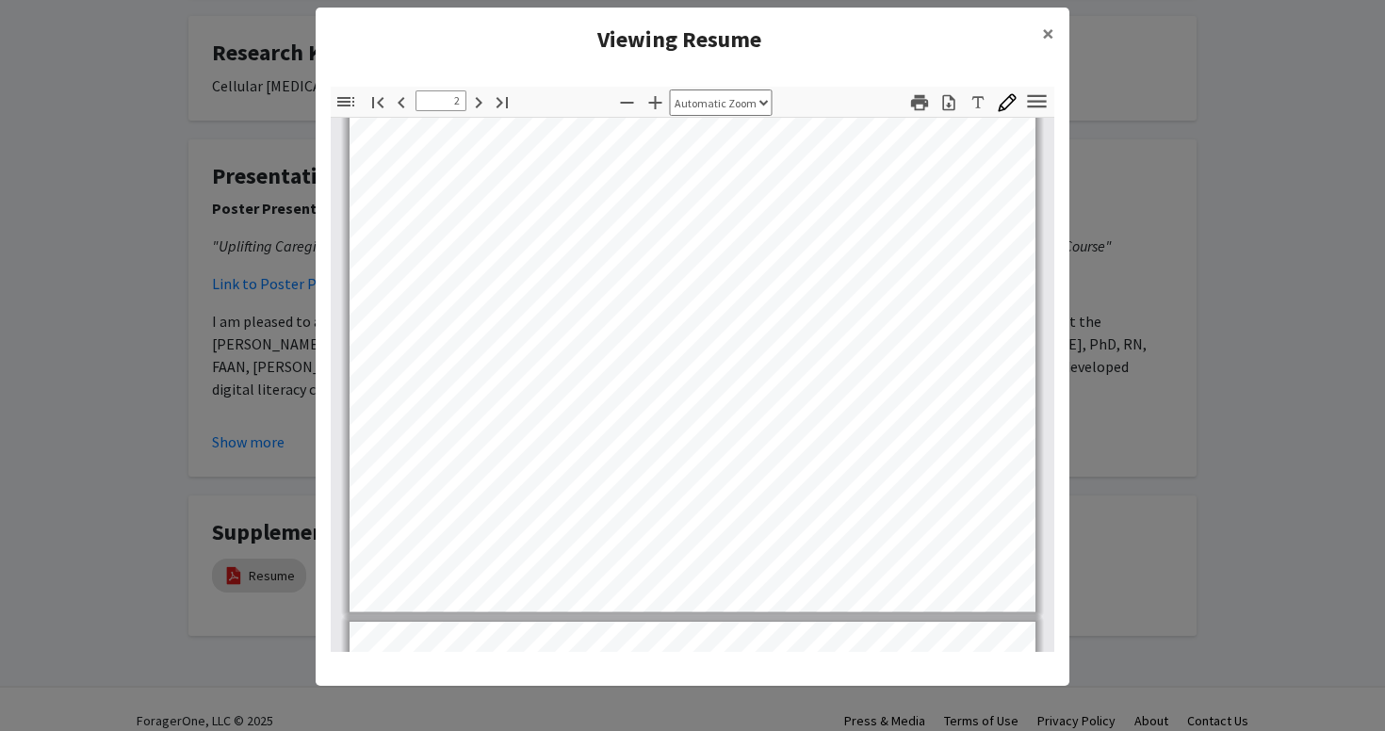
scroll to position [1300, 0]
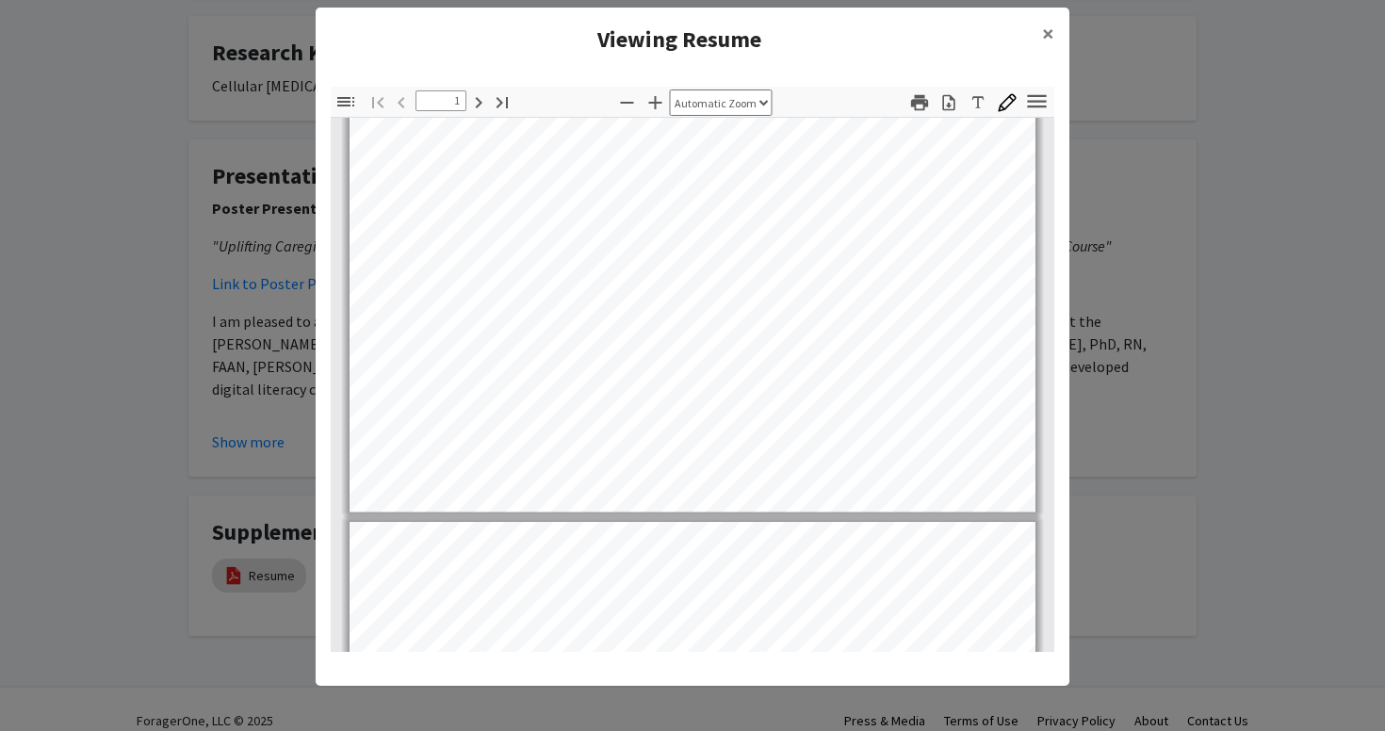
type input "2"
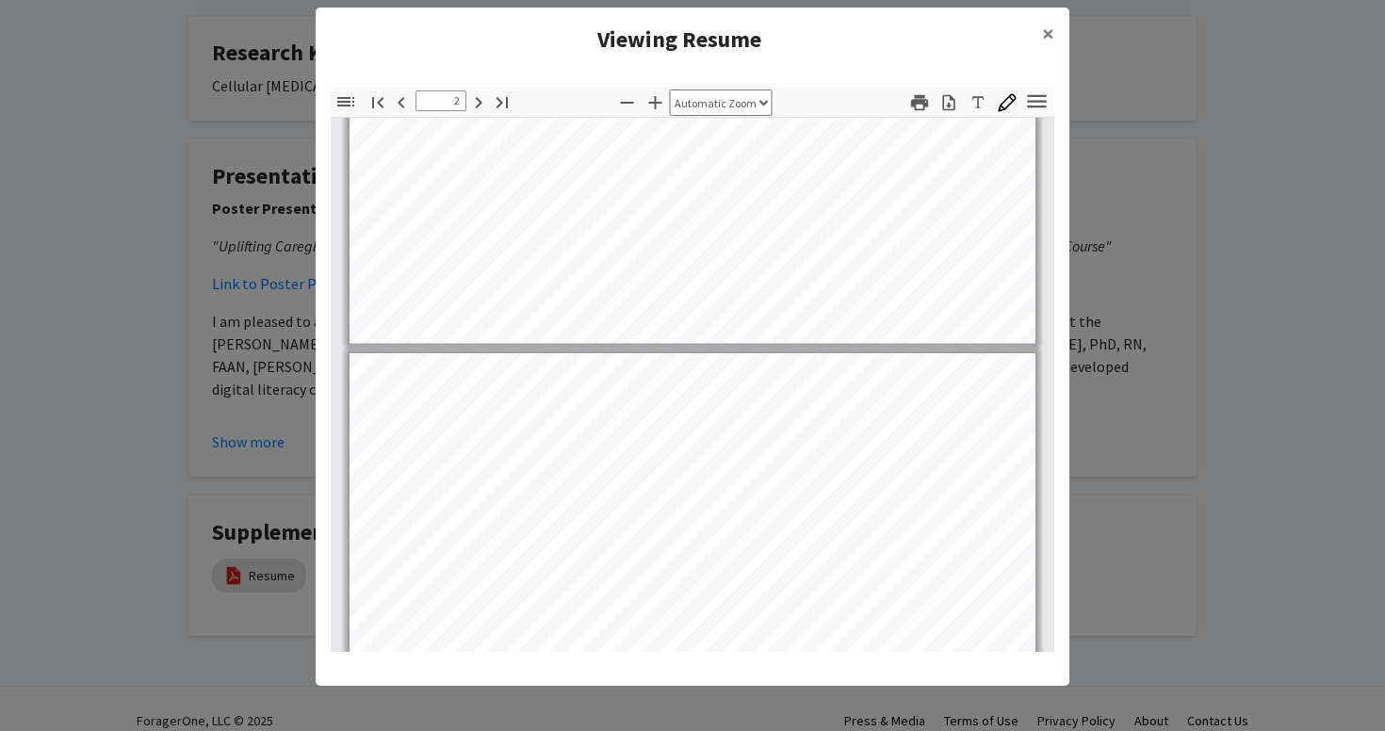
scroll to position [668, 0]
click at [1044, 37] on span "×" at bounding box center [1048, 33] width 12 height 29
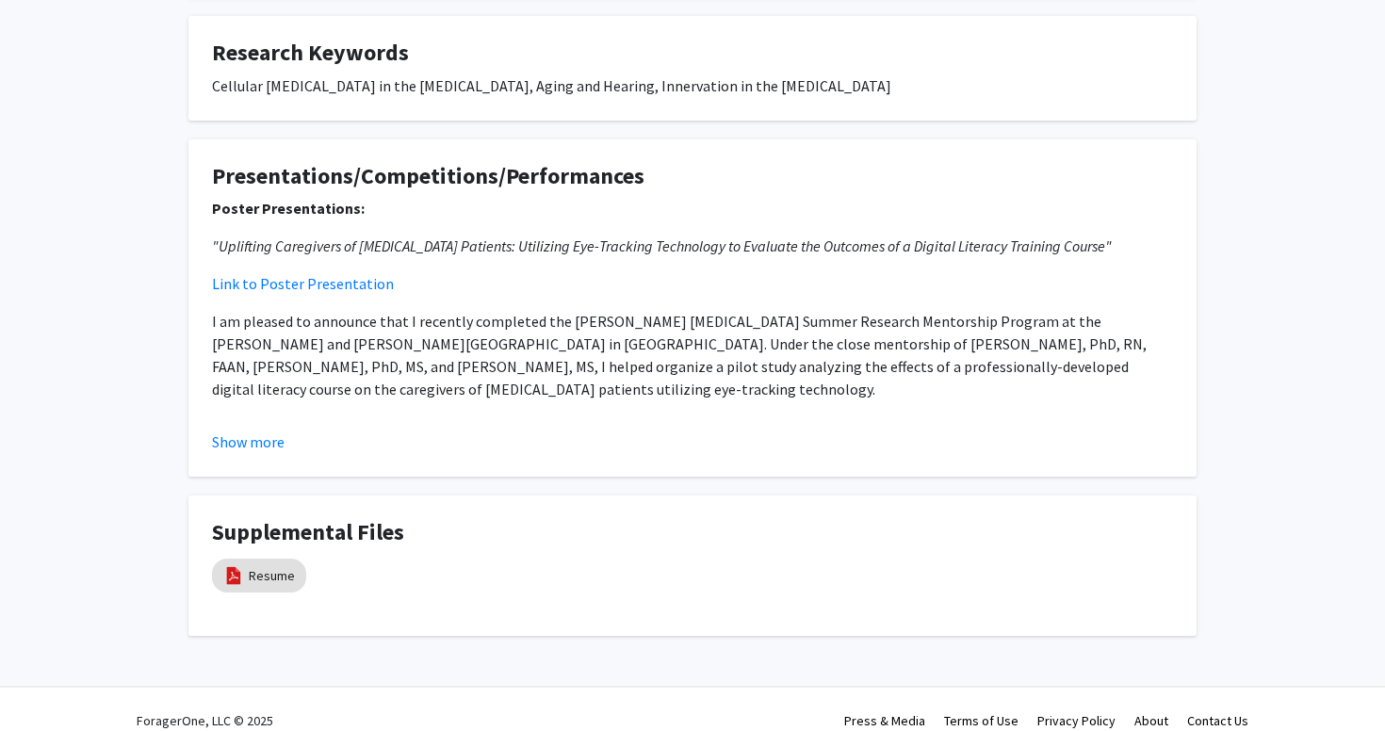
scroll to position [0, 0]
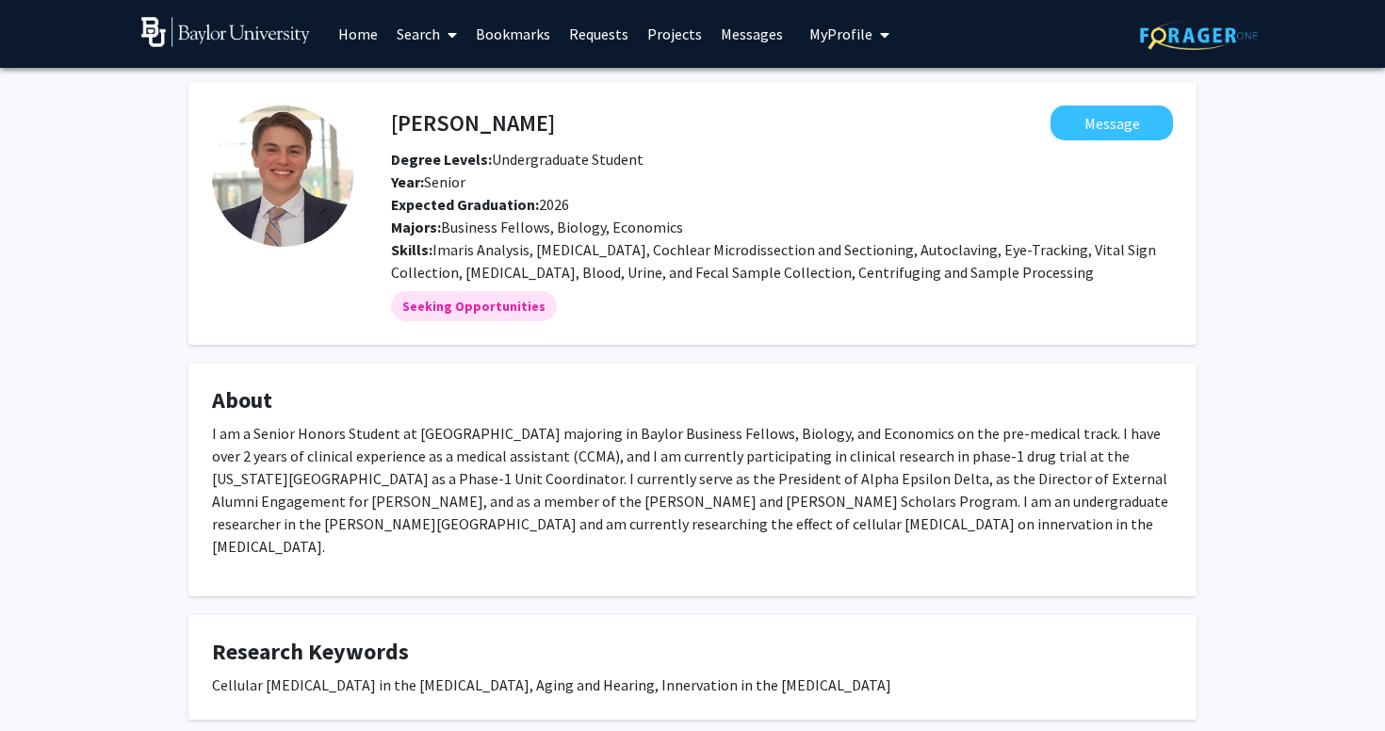
click at [399, 463] on p "I am a Senior Honors Student at Baylor University majoring in Baylor Business F…" at bounding box center [692, 490] width 961 height 136
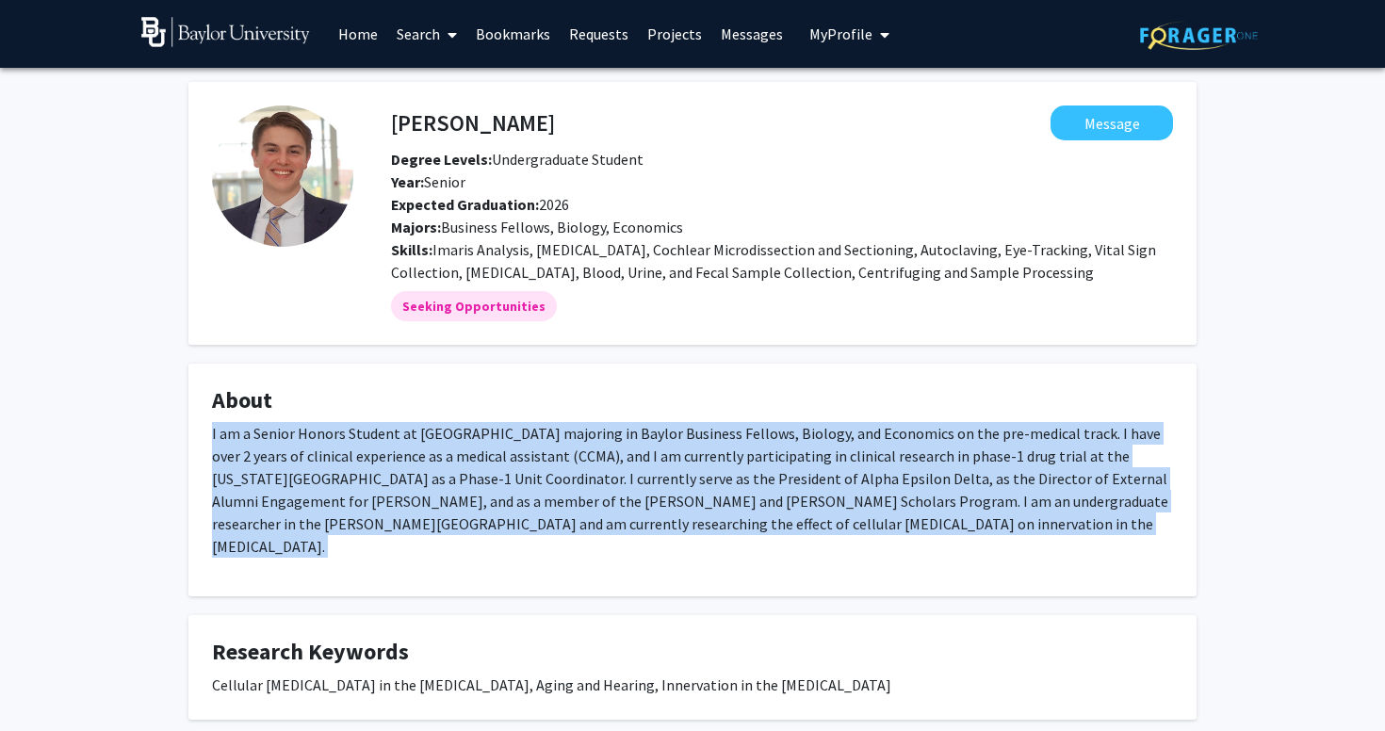
click at [624, 452] on p "I am a Senior Honors Student at Baylor University majoring in Baylor Business F…" at bounding box center [692, 490] width 961 height 136
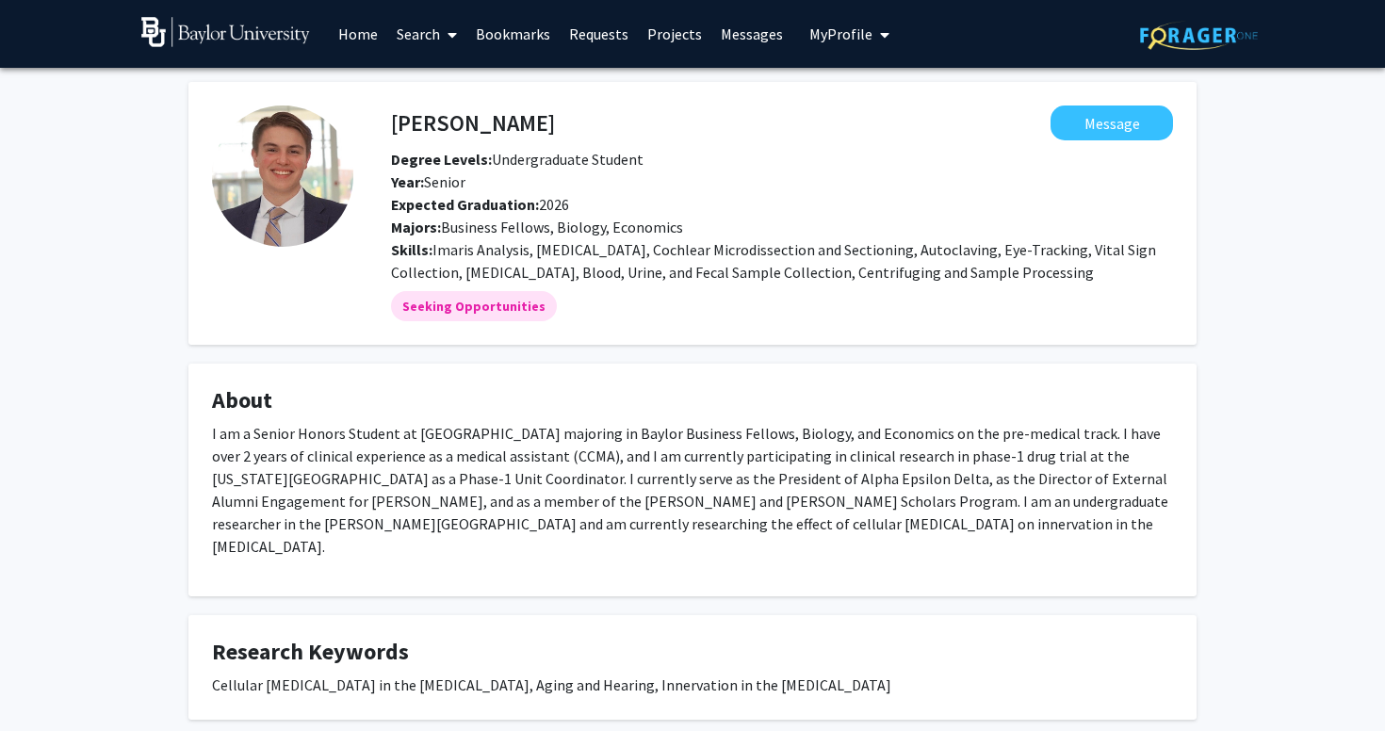
click at [624, 452] on p "I am a Senior Honors Student at Baylor University majoring in Baylor Business F…" at bounding box center [692, 490] width 961 height 136
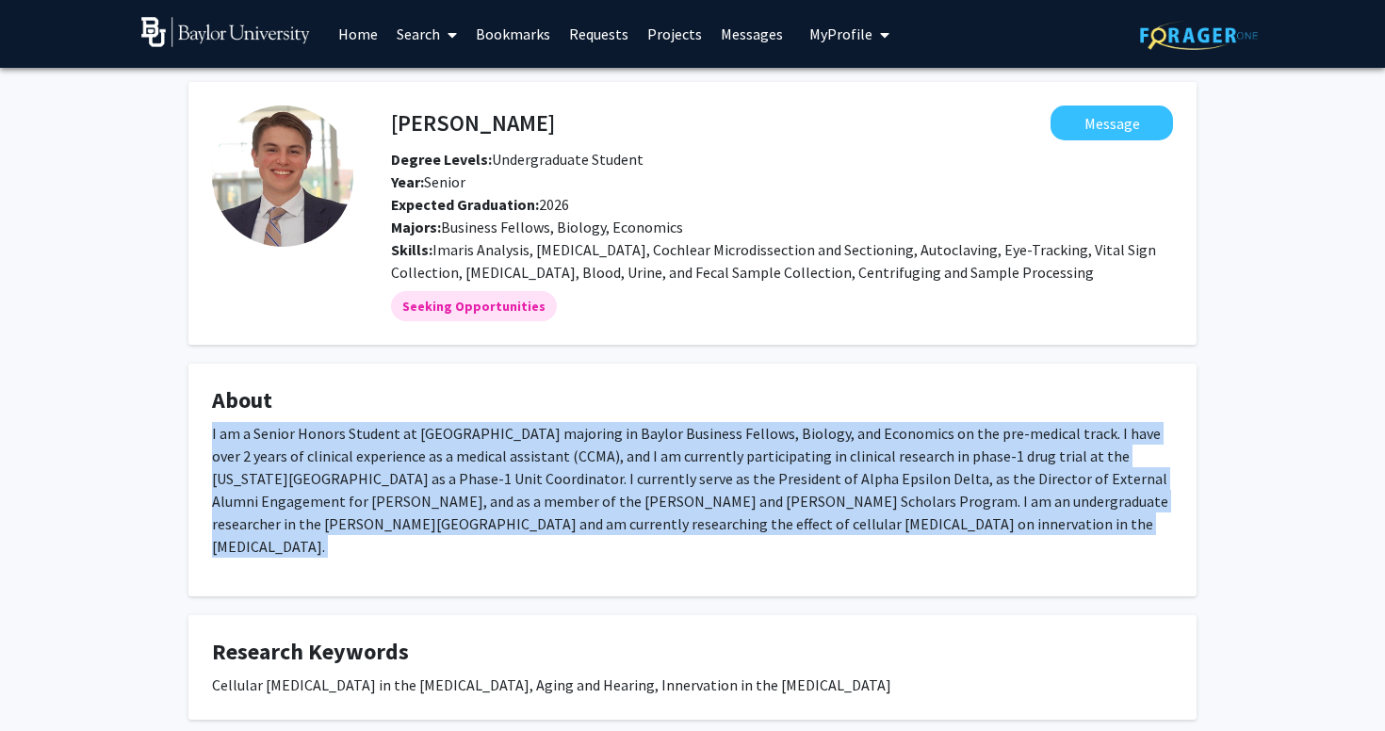
click at [717, 446] on p "I am a Senior Honors Student at Baylor University majoring in Baylor Business F…" at bounding box center [692, 490] width 961 height 136
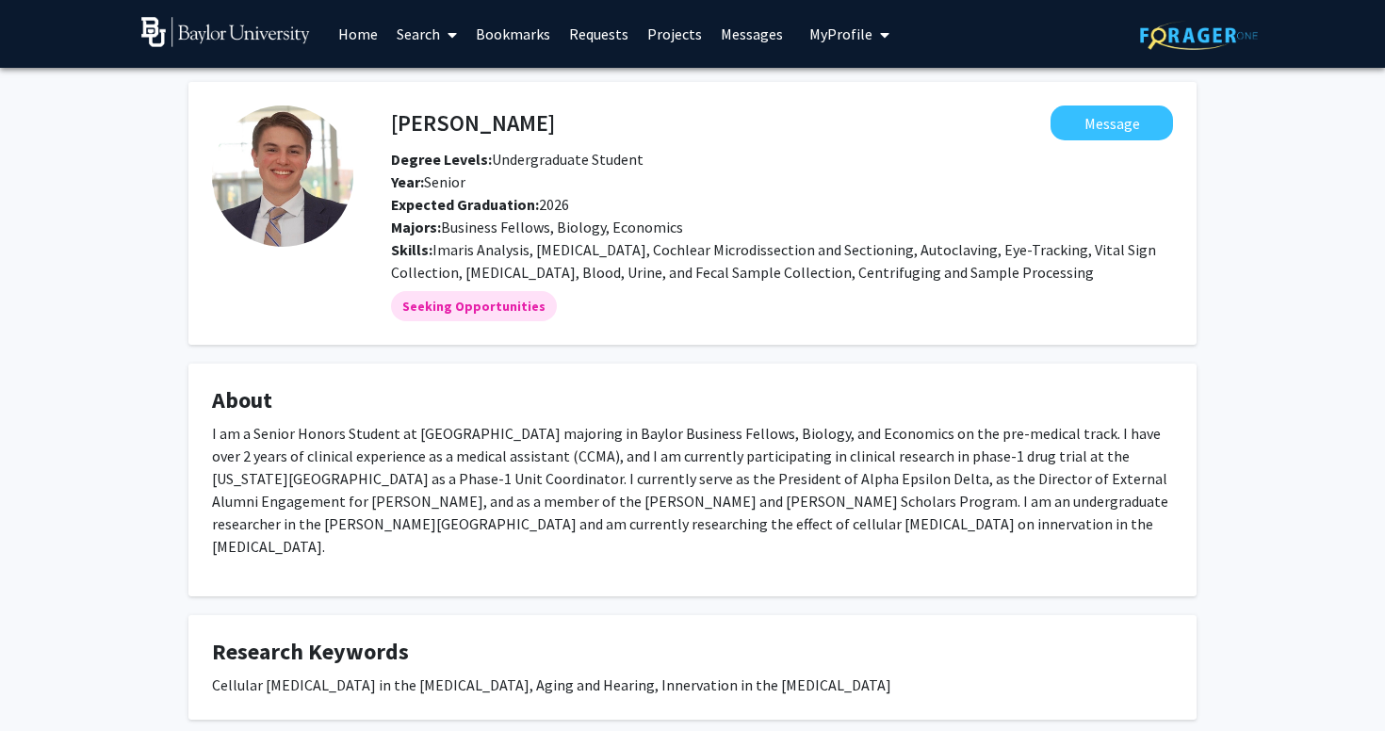
click at [717, 446] on p "I am a Senior Honors Student at Baylor University majoring in Baylor Business F…" at bounding box center [692, 490] width 961 height 136
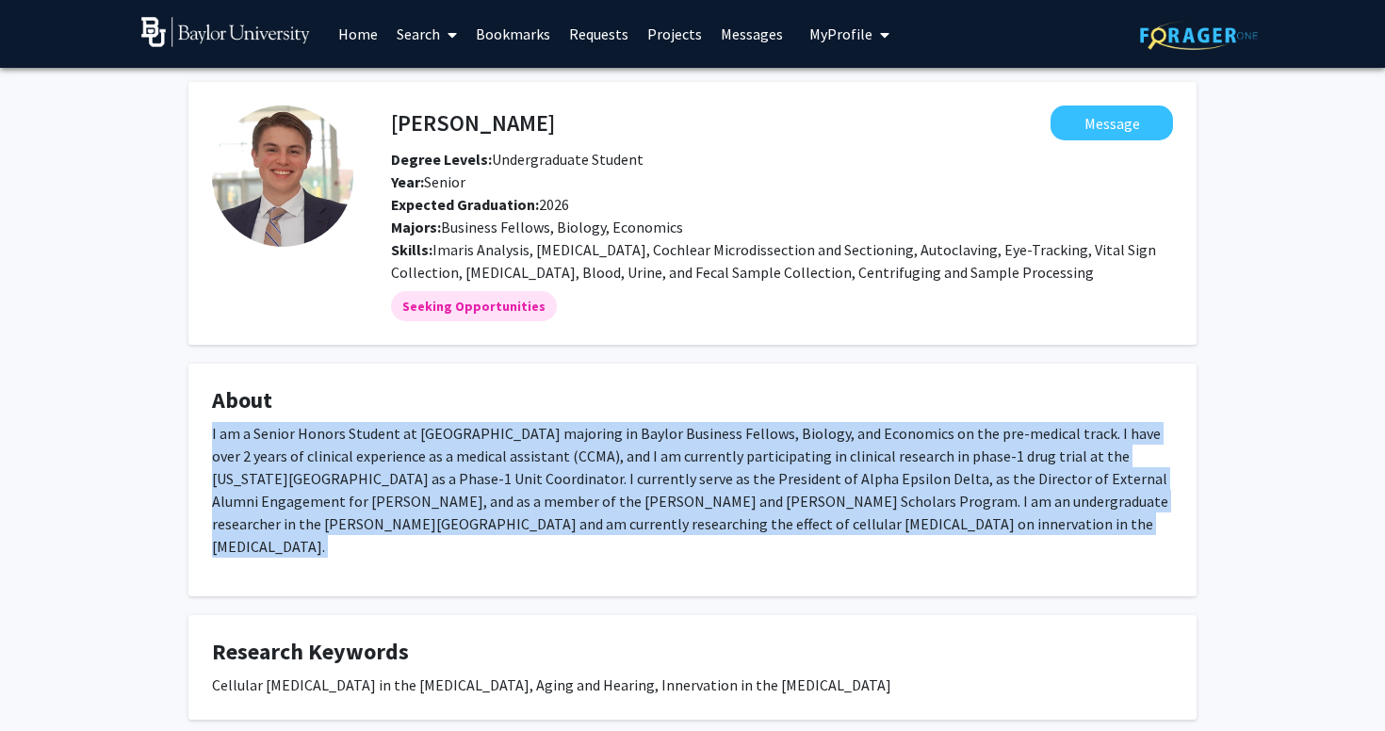
click at [717, 446] on p "I am a Senior Honors Student at Baylor University majoring in Baylor Business F…" at bounding box center [692, 490] width 961 height 136
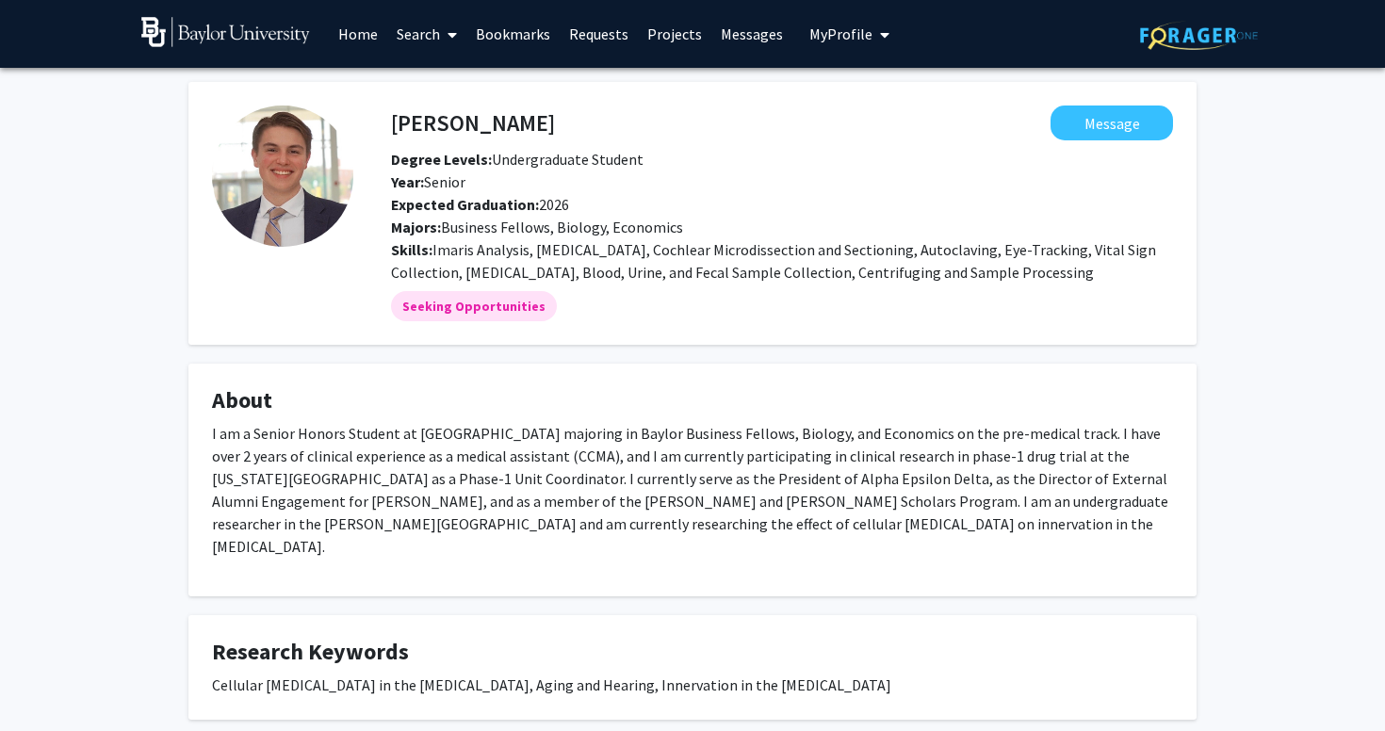
click at [592, 254] on span "Imaris Analysis, Immunofluorescence Microscopy, Cochlear Microdissection and Se…" at bounding box center [773, 260] width 765 height 41
drag, startPoint x: 592, startPoint y: 254, endPoint x: 676, endPoint y: 253, distance: 83.9
click at [676, 253] on span "Imaris Analysis, Immunofluorescence Microscopy, Cochlear Microdissection and Se…" at bounding box center [773, 260] width 765 height 41
click at [775, 246] on span "Imaris Analysis, Immunofluorescence Microscopy, Cochlear Microdissection and Se…" at bounding box center [773, 260] width 765 height 41
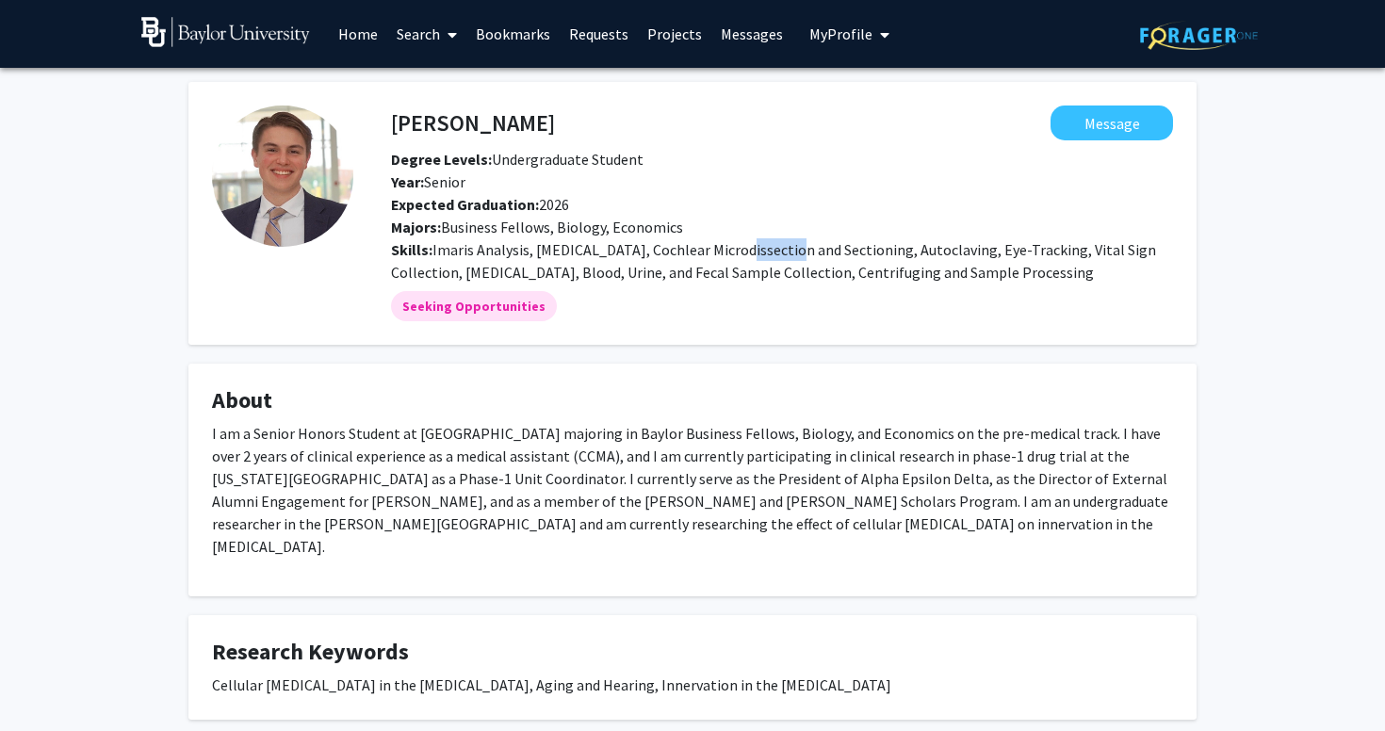
click at [971, 238] on div "Skills: Imaris Analysis, Immunofluorescence Microscopy, Cochlear Microdissectio…" at bounding box center [782, 260] width 810 height 45
click at [621, 264] on span "Imaris Analysis, Immunofluorescence Microscopy, Cochlear Microdissection and Se…" at bounding box center [773, 260] width 765 height 41
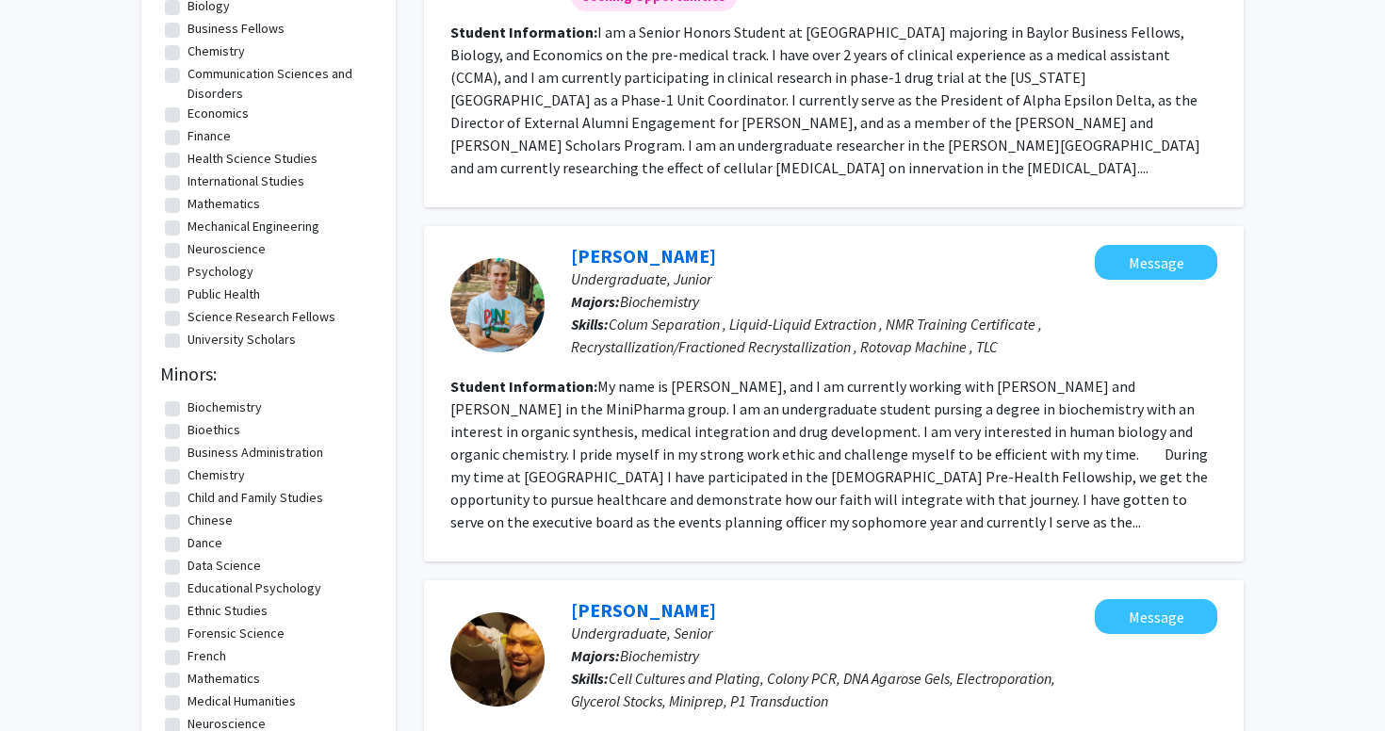
scroll to position [375, 0]
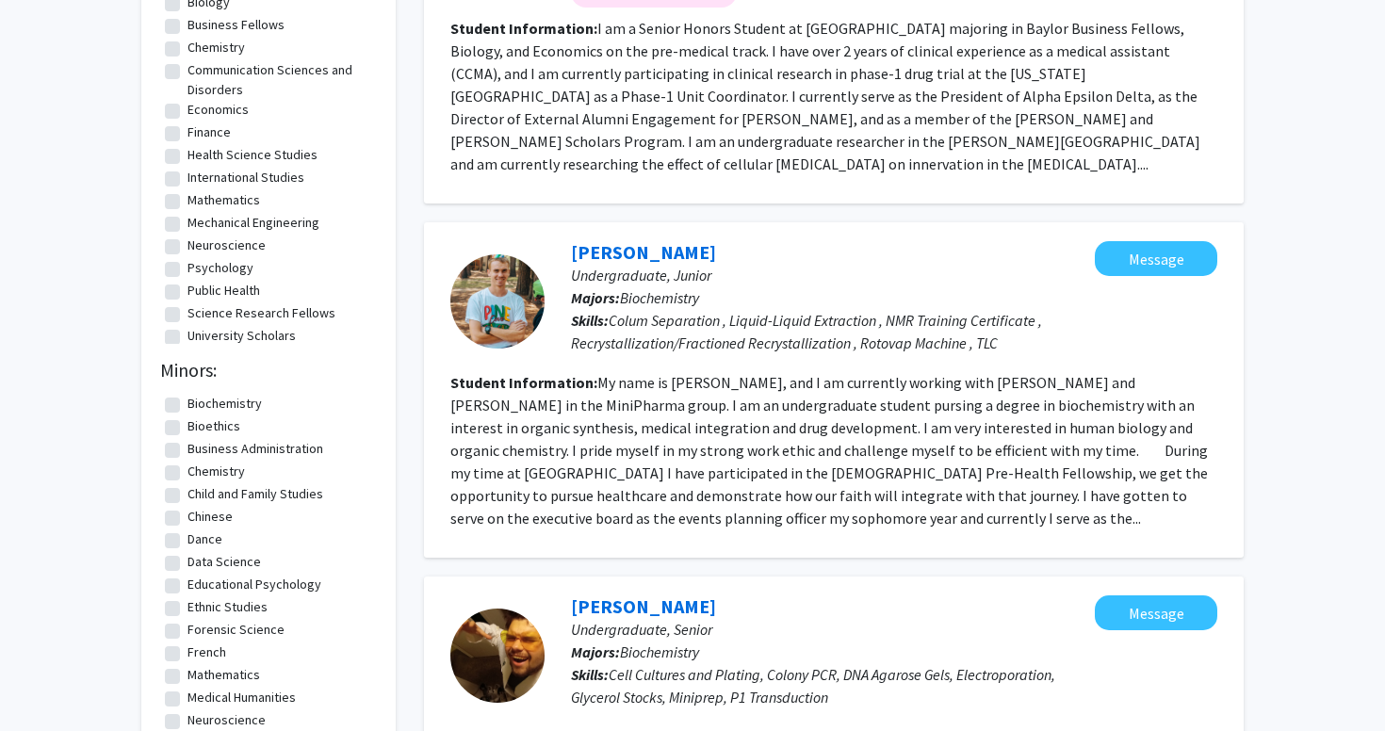
click at [620, 411] on fg-read-more "My name is Caden Hendrix, and I am currently working with Dr. Hull and Dr. Romo…" at bounding box center [829, 450] width 758 height 155
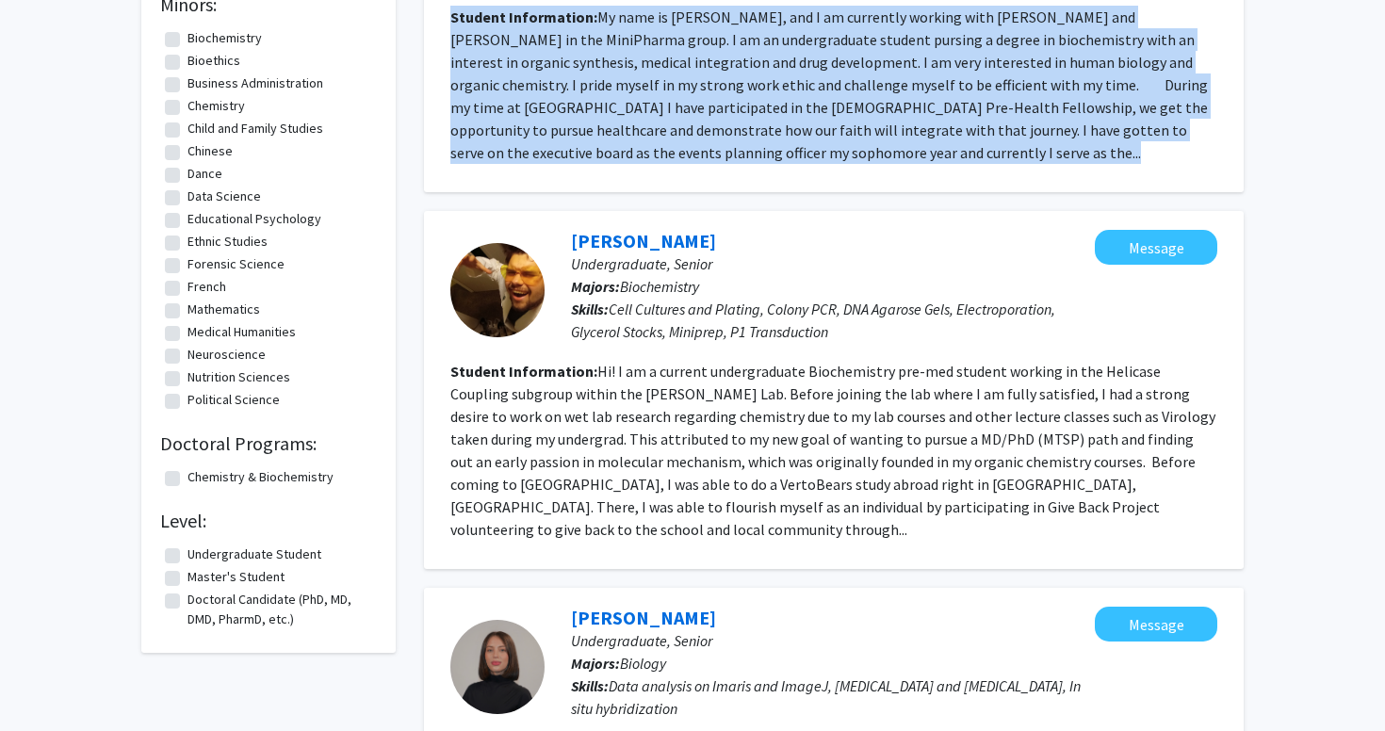
scroll to position [742, 0]
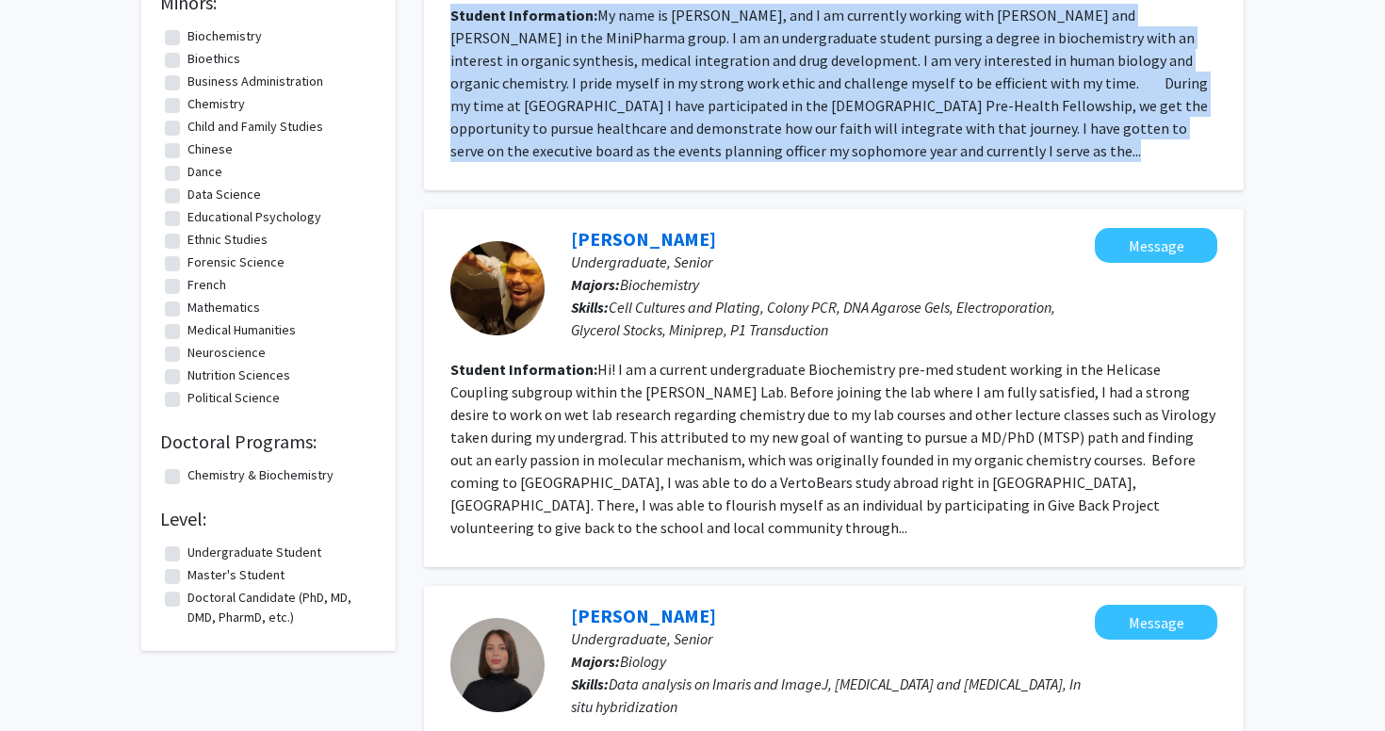
click at [608, 372] on fg-read-more "Hi! I am a current undergraduate Biochemistry pre-med student working in the He…" at bounding box center [832, 448] width 765 height 177
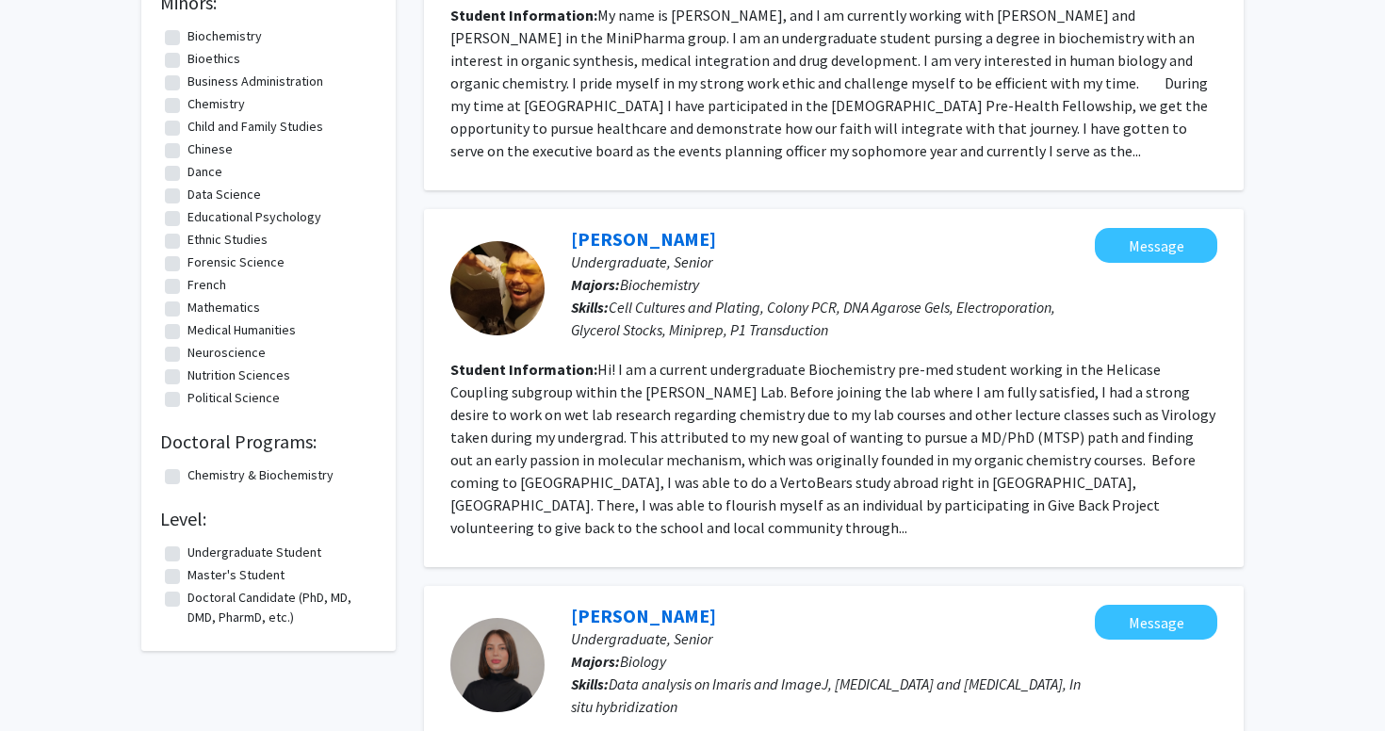
click at [608, 372] on fg-read-more "Hi! I am a current undergraduate Biochemistry pre-med student working in the He…" at bounding box center [832, 448] width 765 height 177
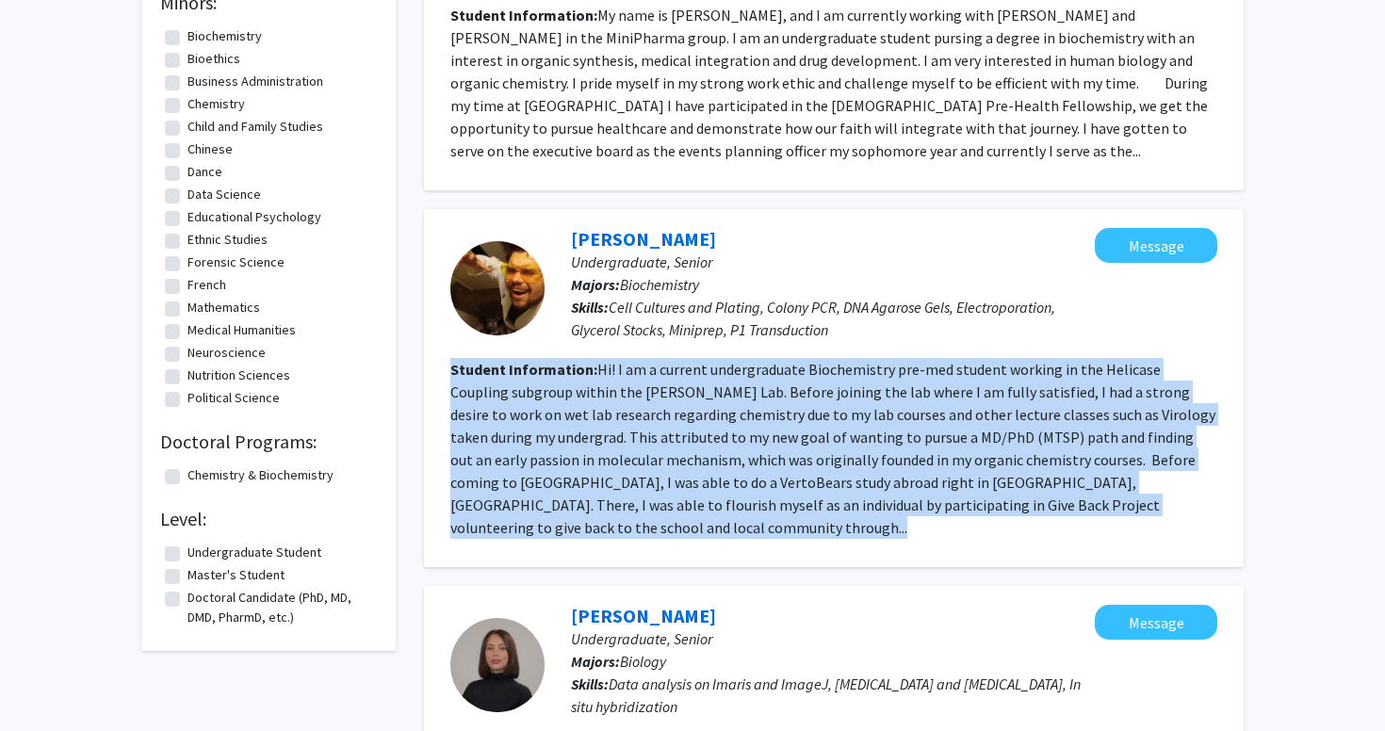
click at [588, 391] on fg-read-more "Hi! I am a current undergraduate Biochemistry pre-med student working in the He…" at bounding box center [832, 448] width 765 height 177
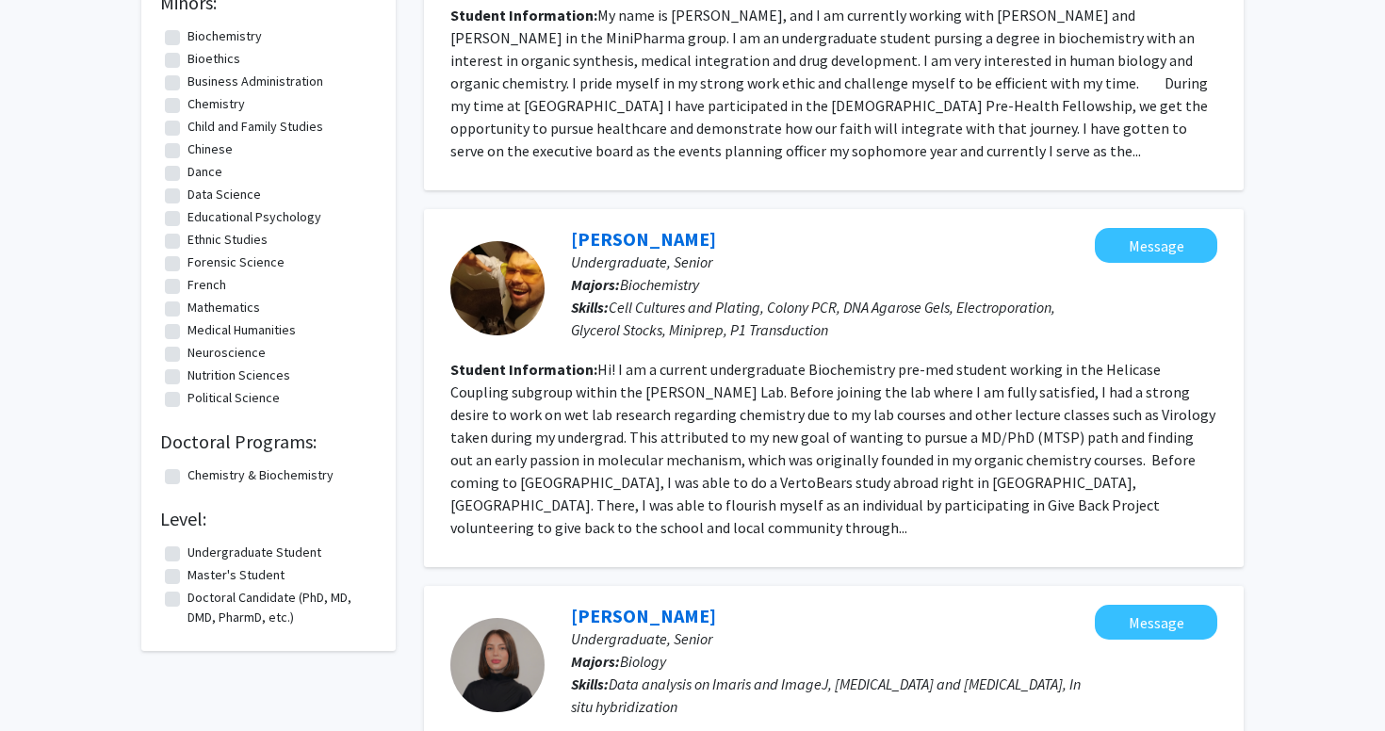
click at [588, 391] on fg-read-more "Hi! I am a current undergraduate Biochemistry pre-med student working in the He…" at bounding box center [832, 448] width 765 height 177
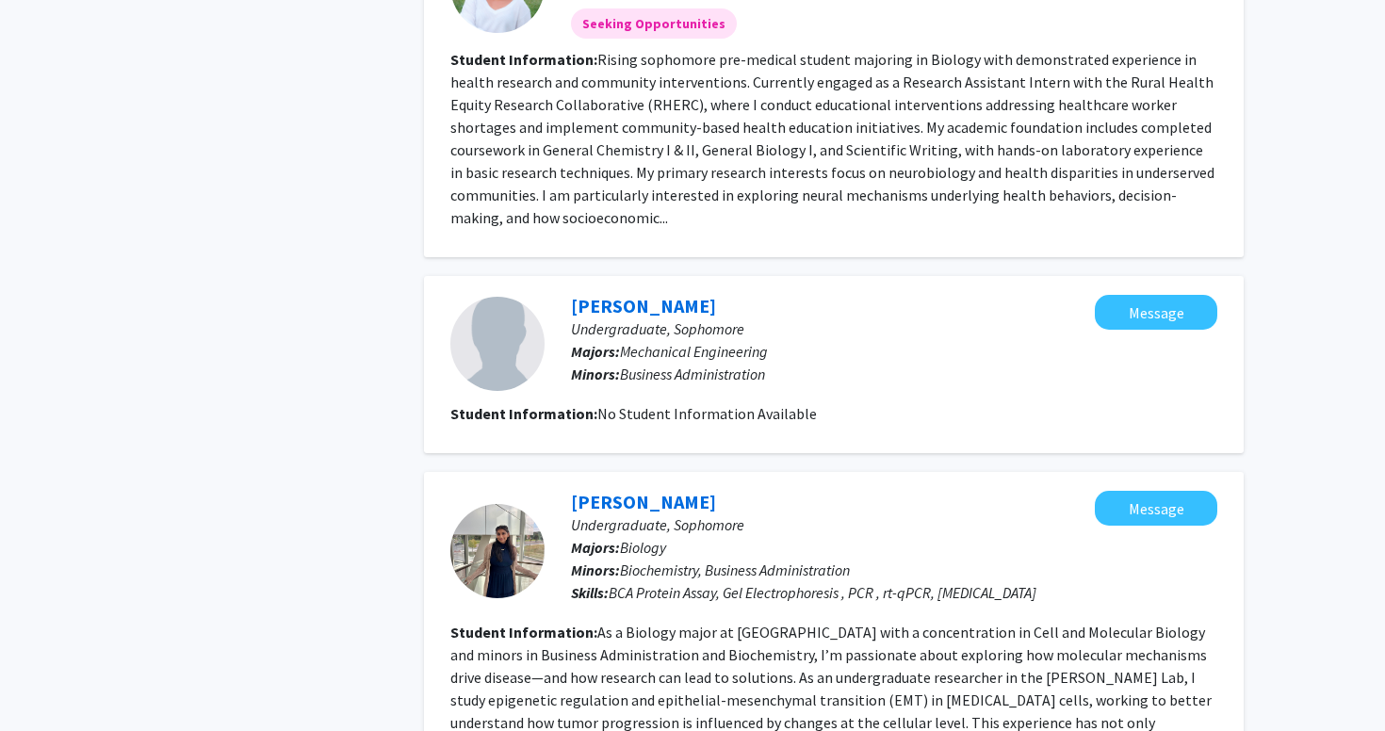
scroll to position [1718, 0]
